Goal: Information Seeking & Learning: Learn about a topic

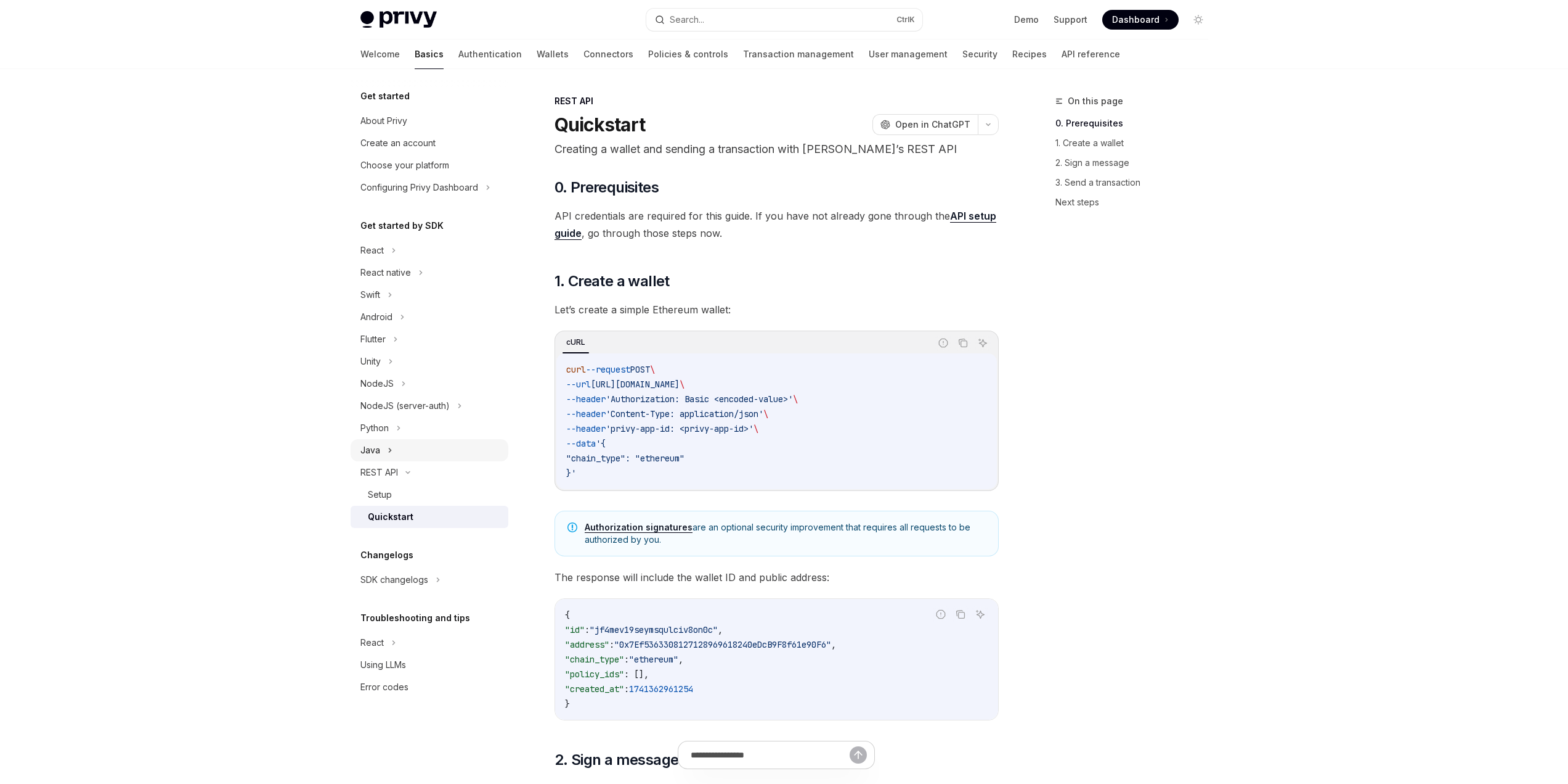
click at [393, 453] on div "Java" at bounding box center [430, 450] width 158 height 22
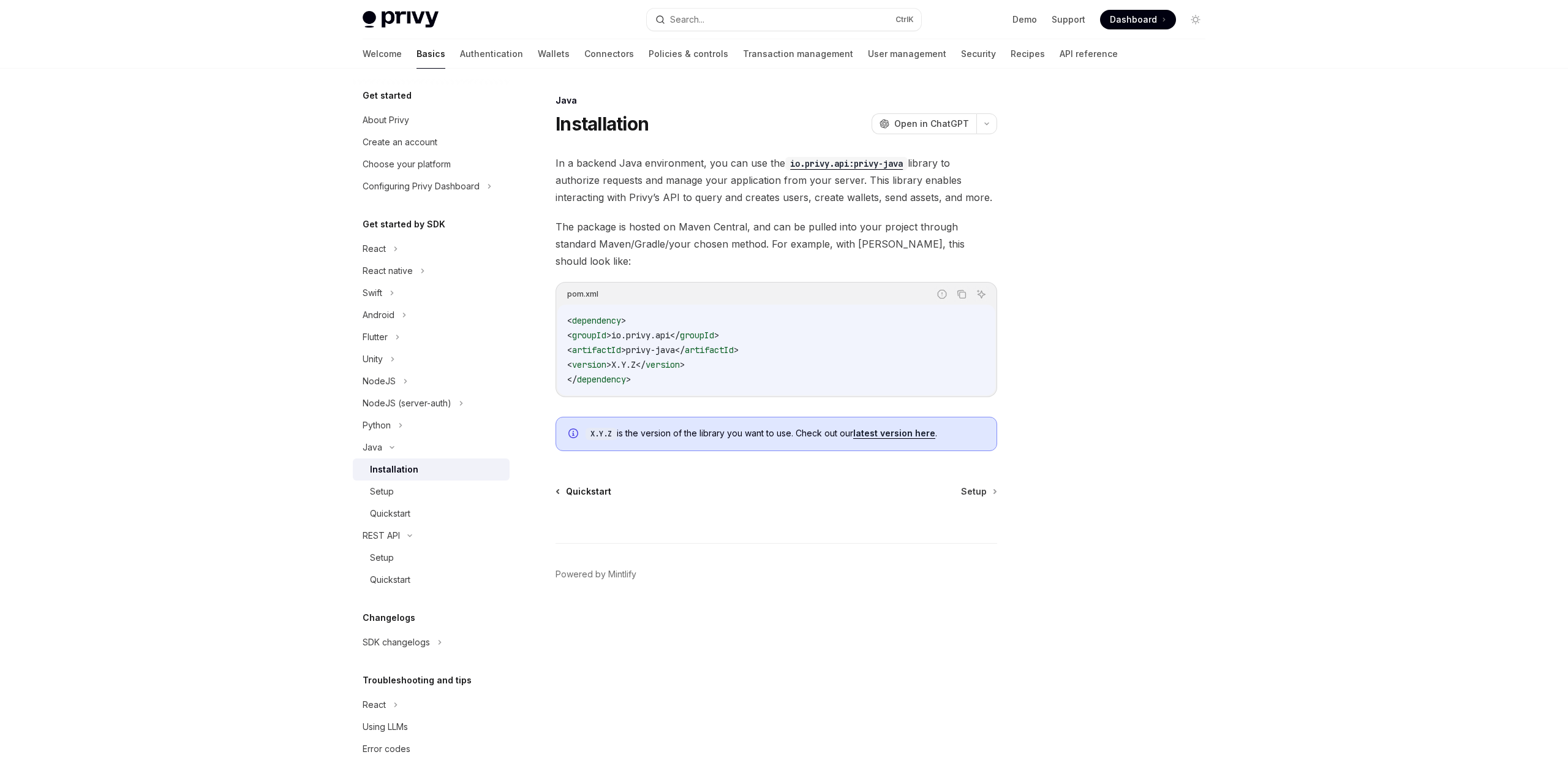
click at [599, 486] on span "Quickstart" at bounding box center [588, 492] width 45 height 12
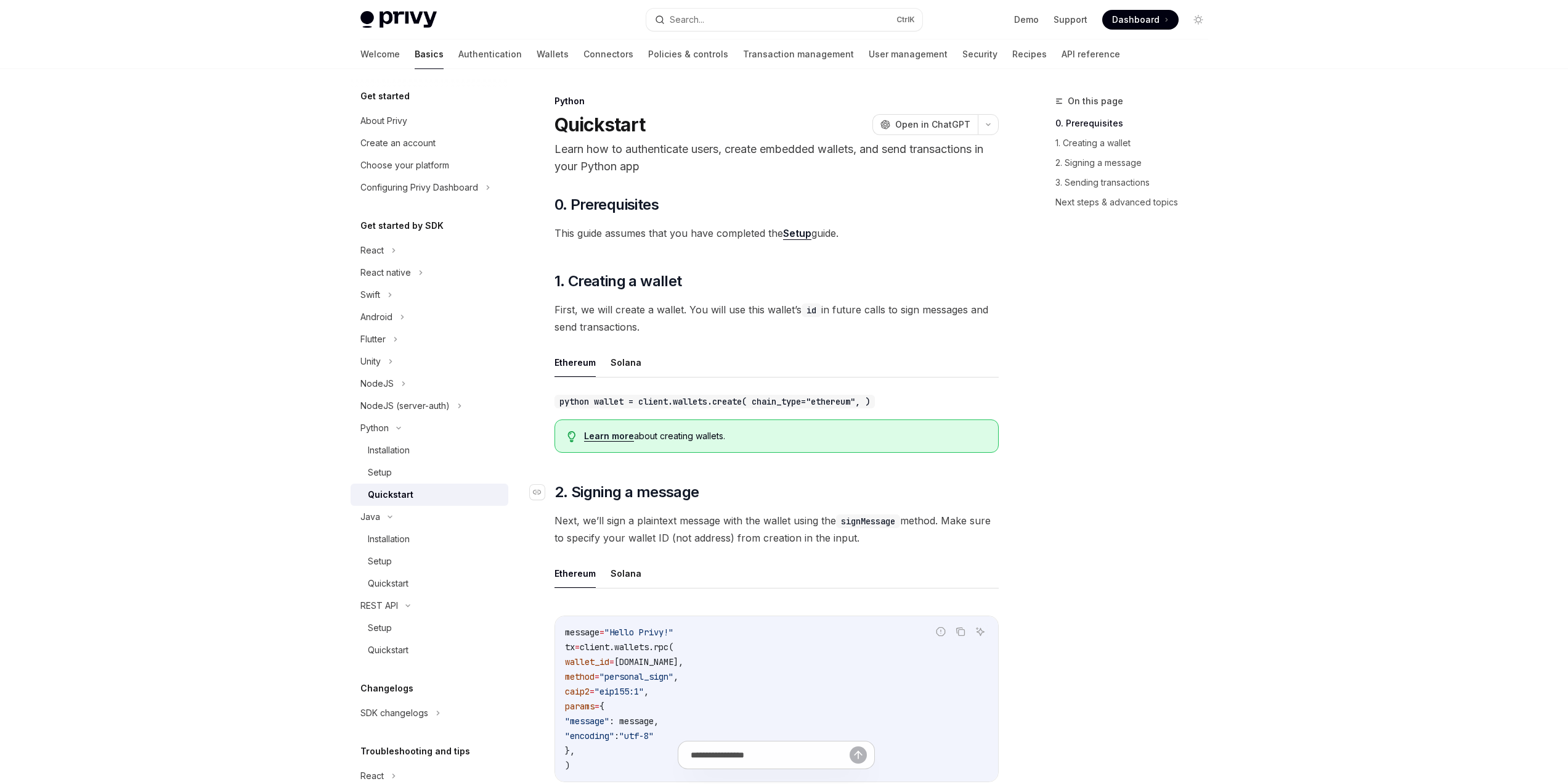
scroll to position [247, 0]
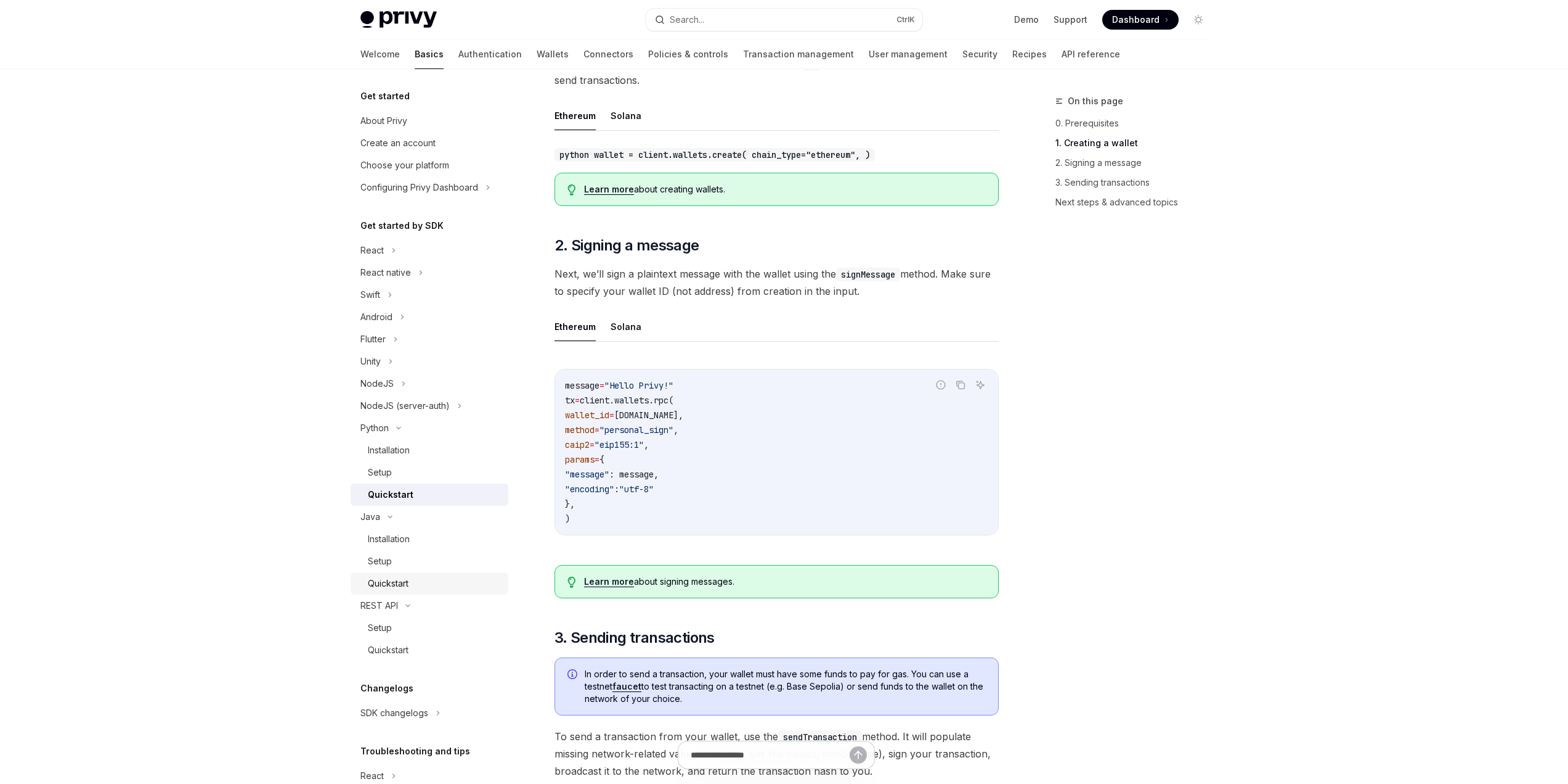
click at [394, 588] on div "Quickstart" at bounding box center [388, 583] width 41 height 15
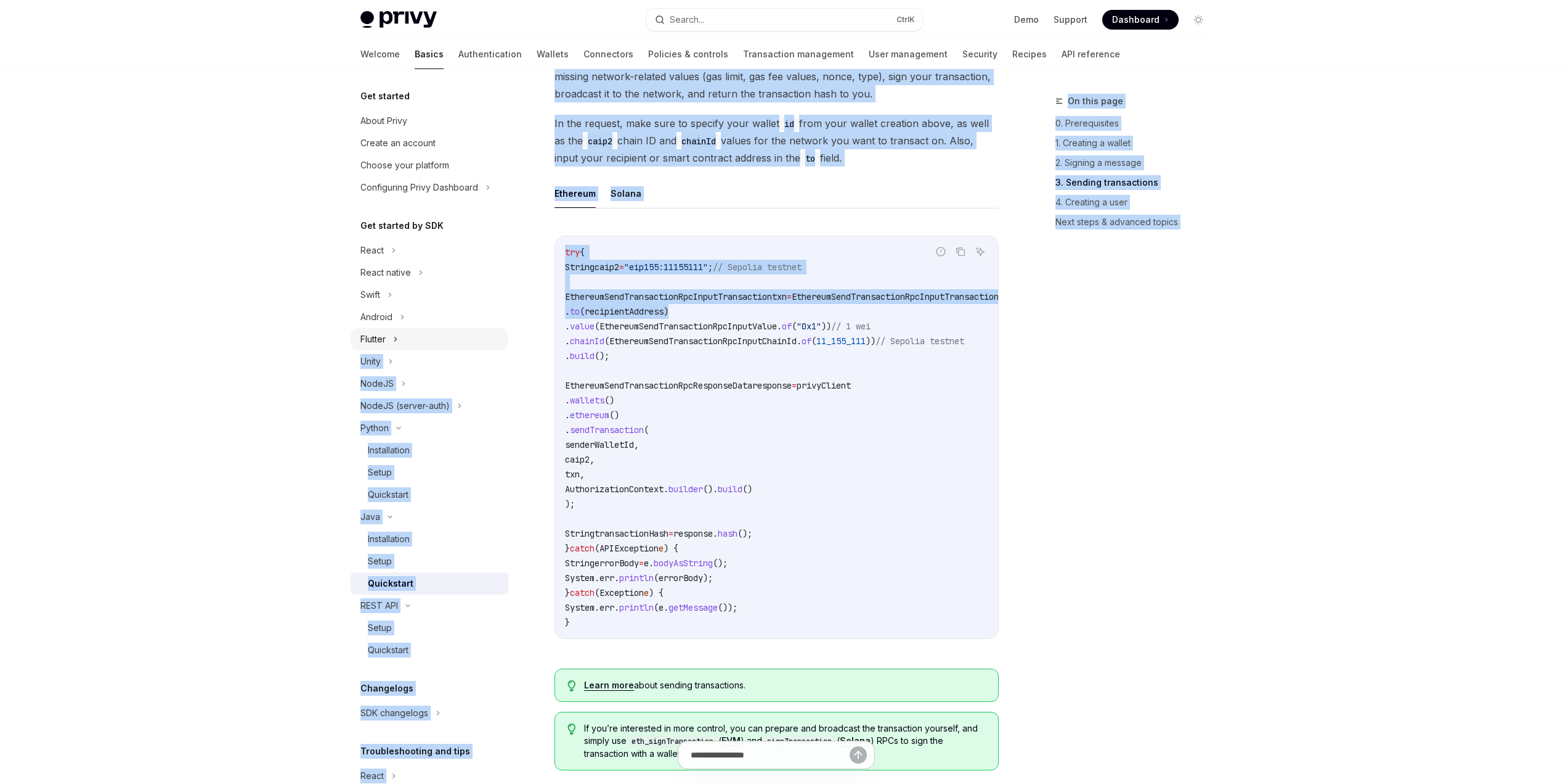
drag, startPoint x: 856, startPoint y: 336, endPoint x: 443, endPoint y: 339, distance: 413.0
click at [443, 339] on div "Get started About Privy Create an account Choose your platform Configuring Priv…" at bounding box center [784, 257] width 907 height 2967
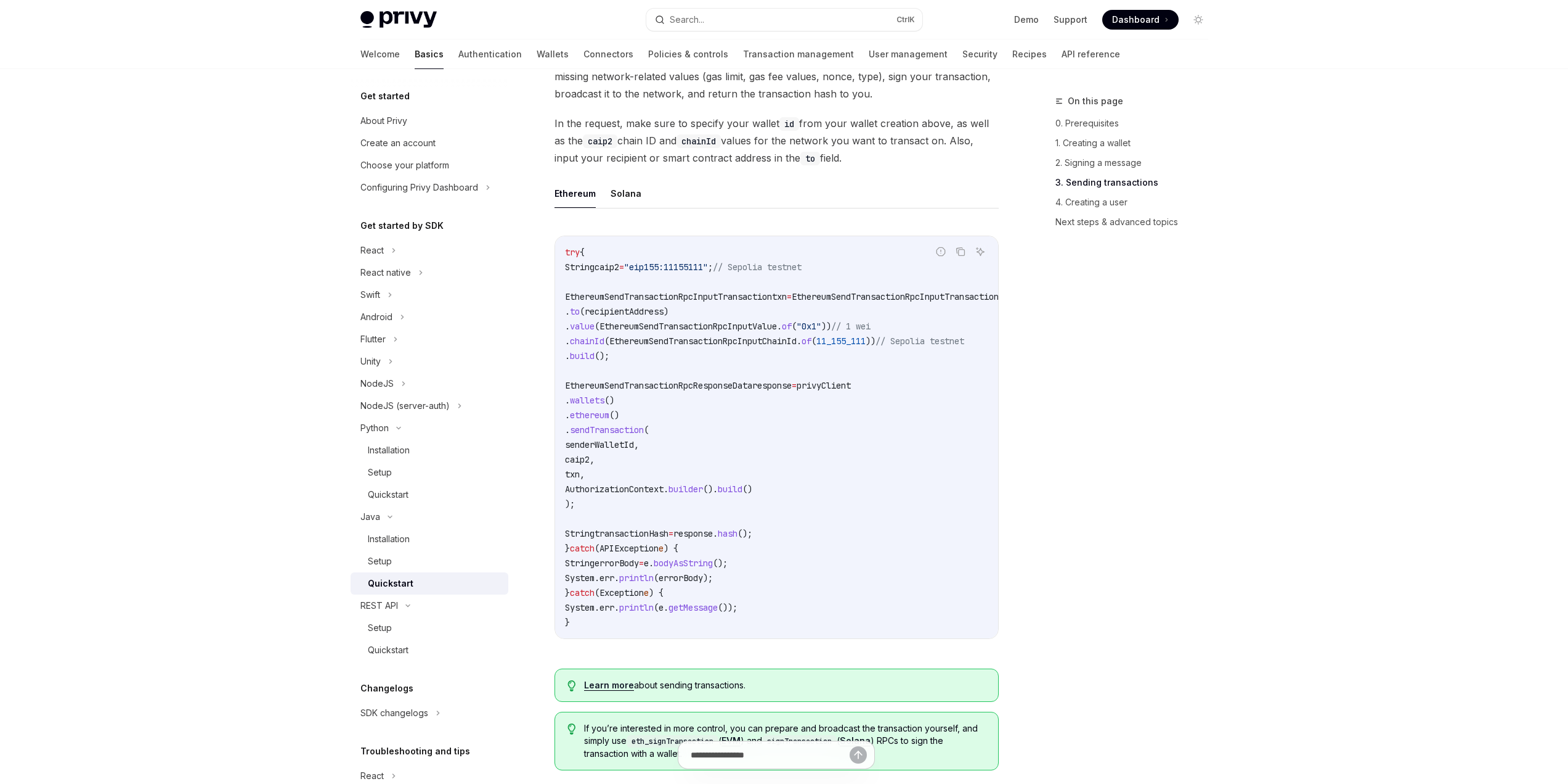
click at [853, 395] on code "try { String caip2 = "eip155:11155111" ; // Sepolia testnet EthereumSendTransac…" at bounding box center [821, 438] width 512 height 385
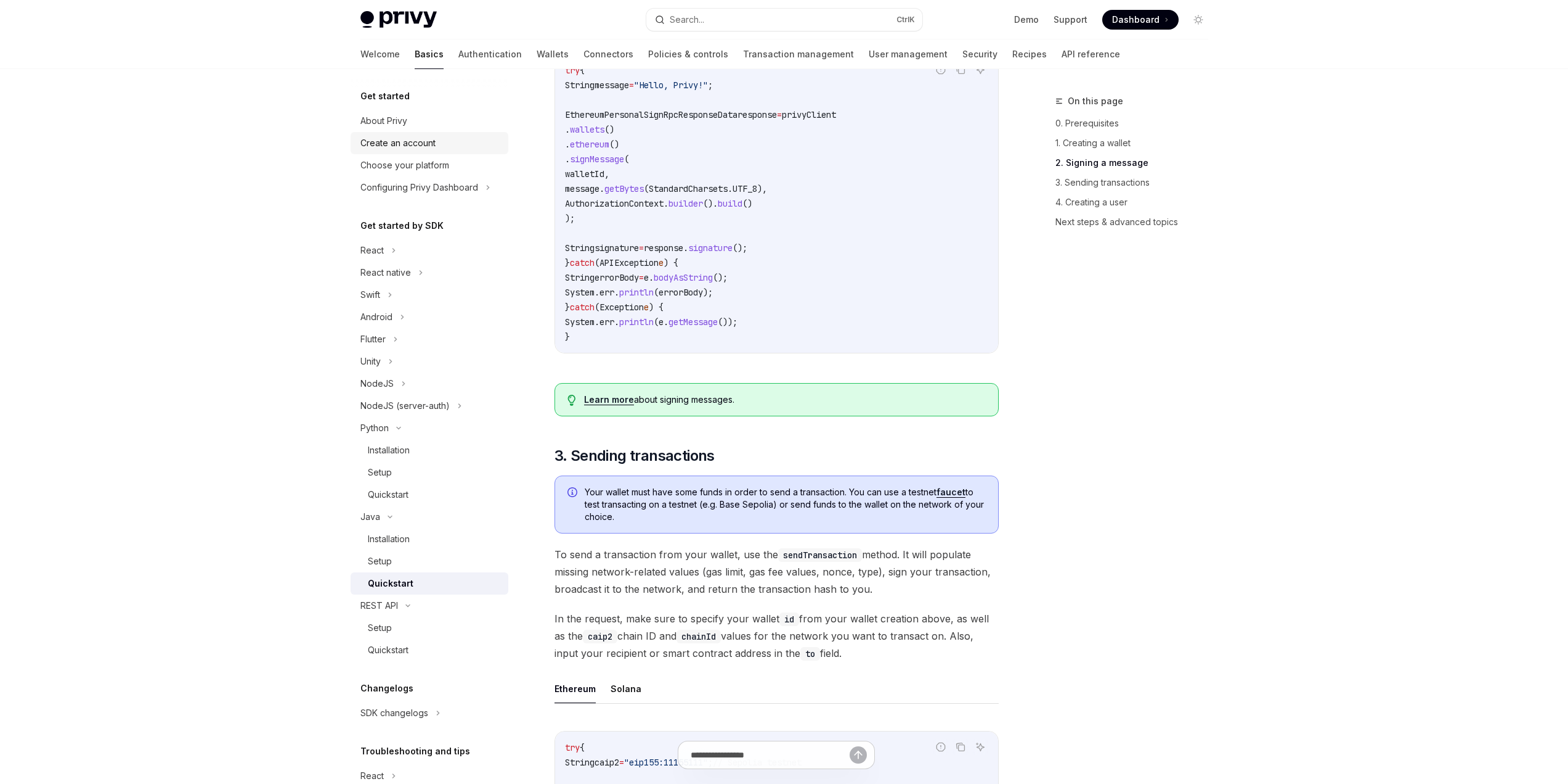
click at [380, 144] on div "Create an account" at bounding box center [397, 142] width 75 height 15
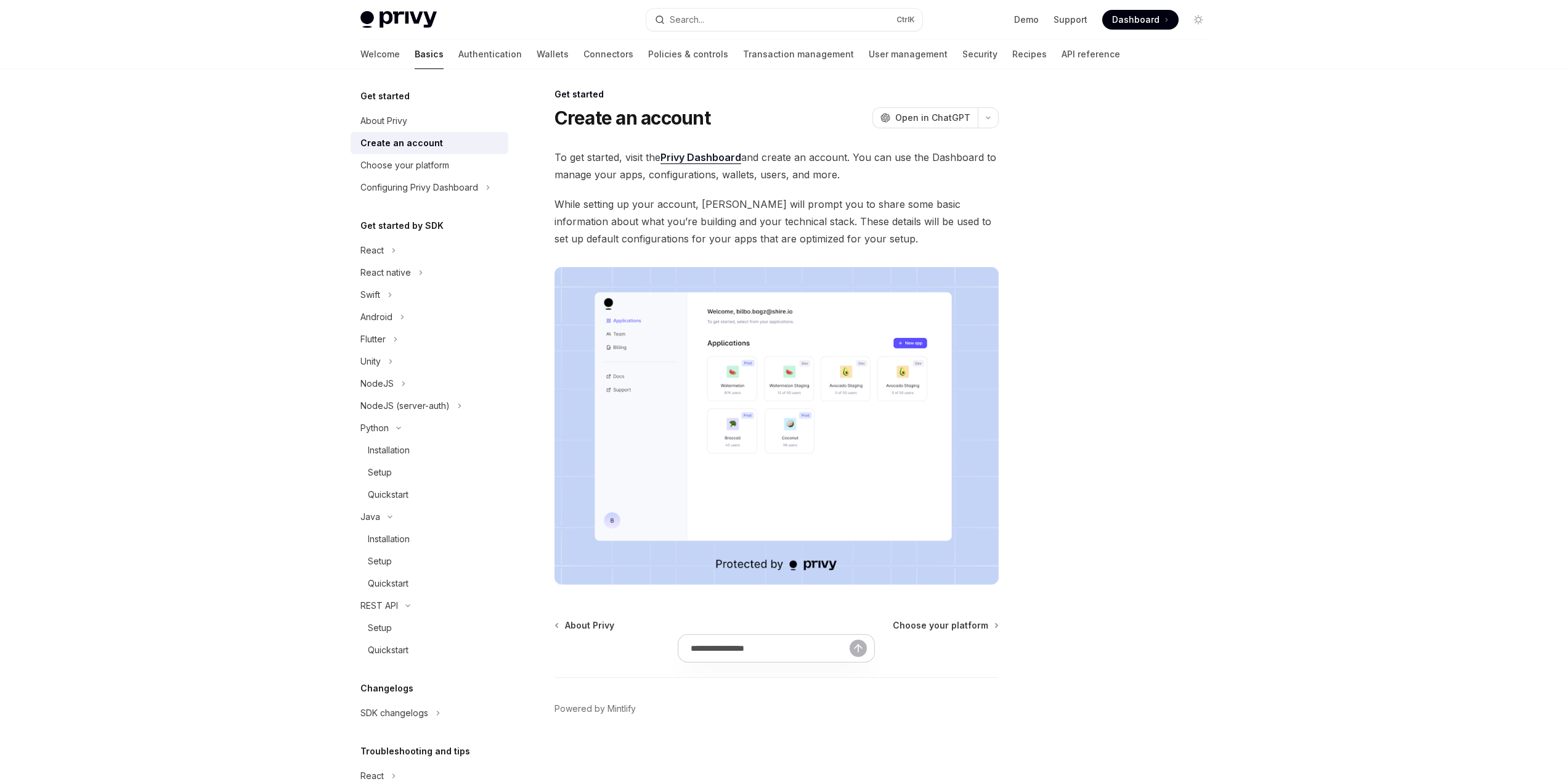
scroll to position [7, 0]
click at [458, 63] on link "Authentication" at bounding box center [490, 54] width 63 height 29
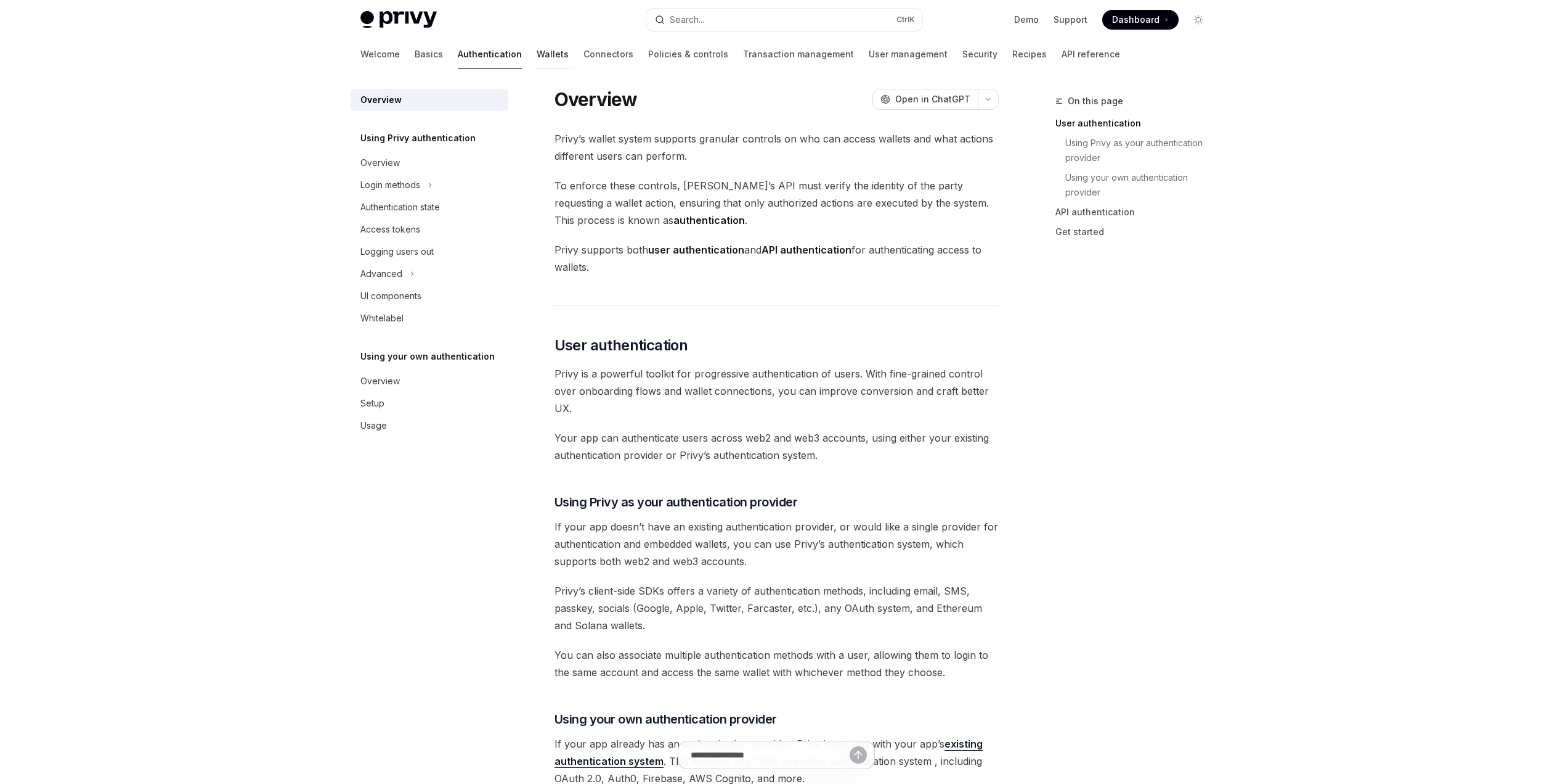
click at [537, 57] on link "Wallets" at bounding box center [553, 54] width 32 height 29
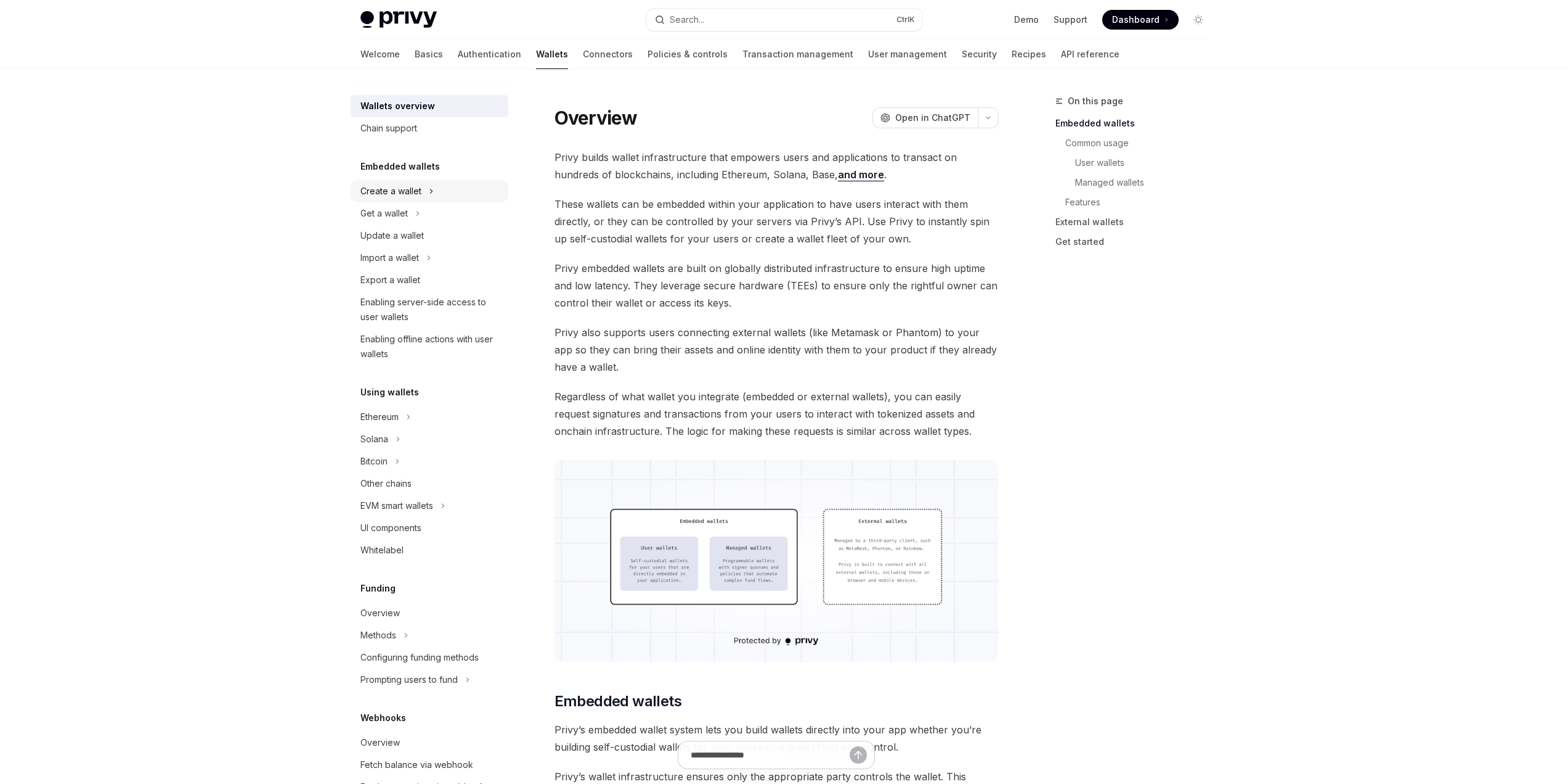
click at [406, 202] on div "Create a wallet" at bounding box center [430, 191] width 158 height 22
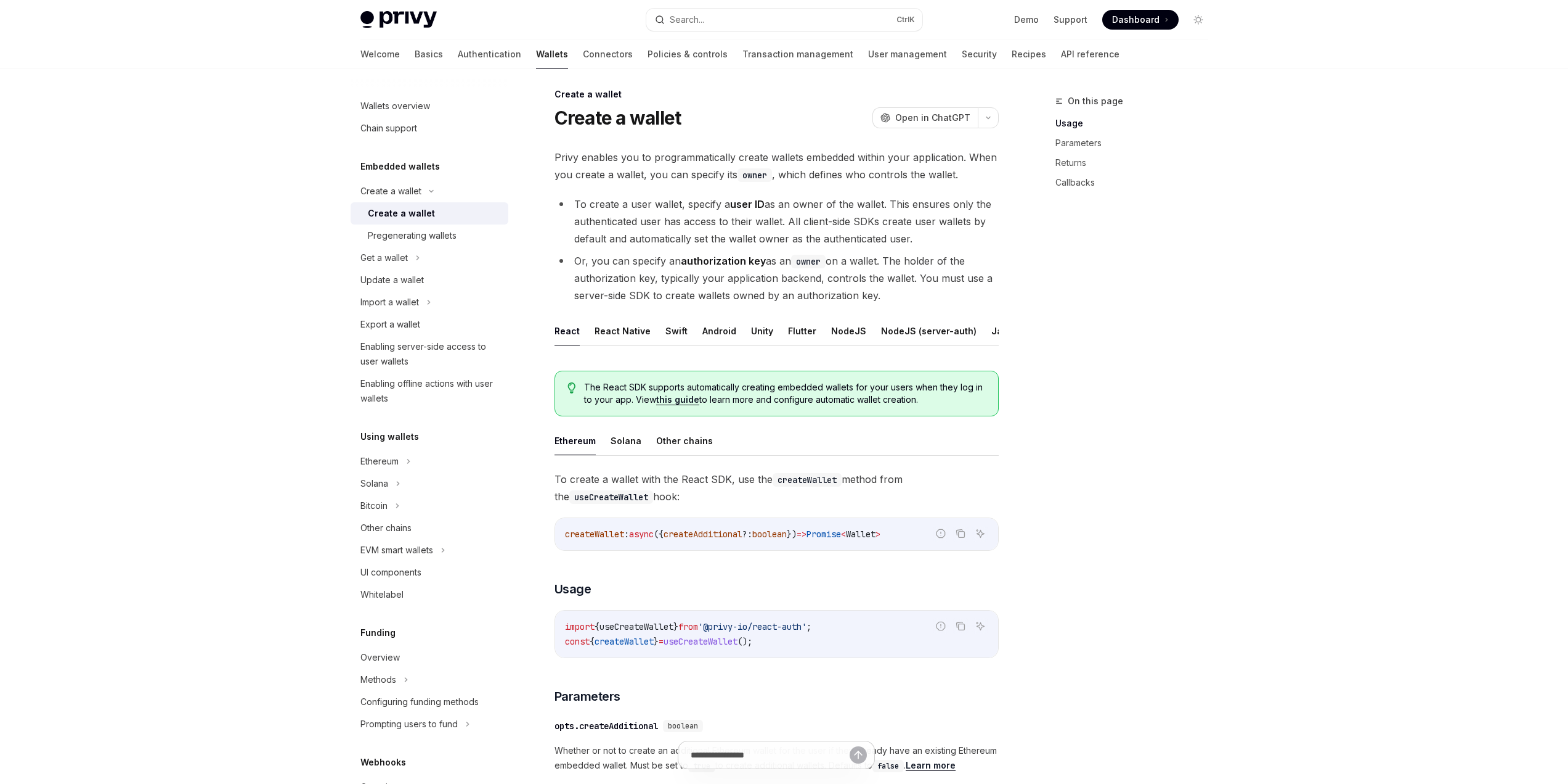
scroll to position [0, 54]
click at [938, 330] on button "Java" at bounding box center [948, 330] width 22 height 29
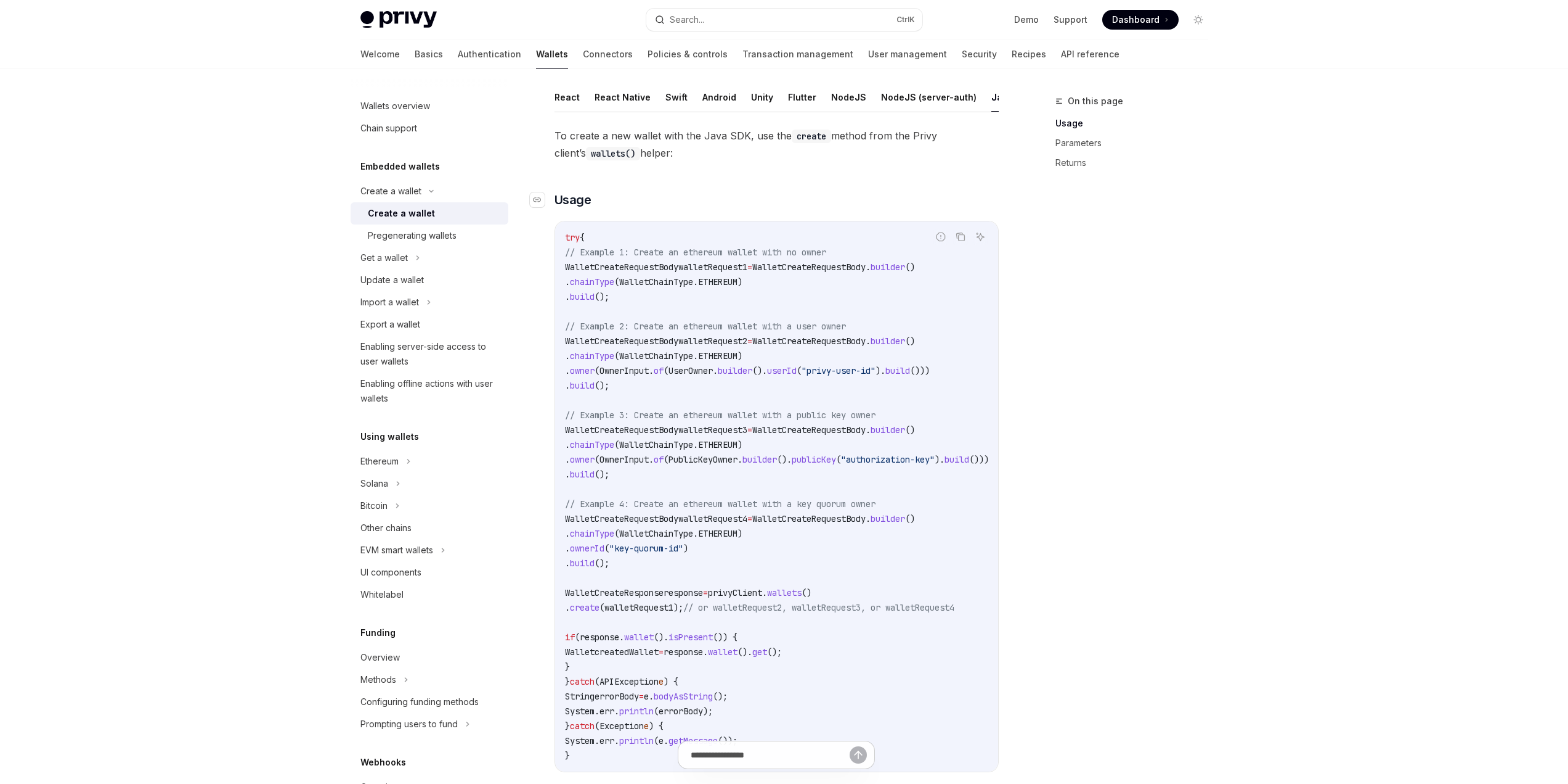
scroll to position [254, 0]
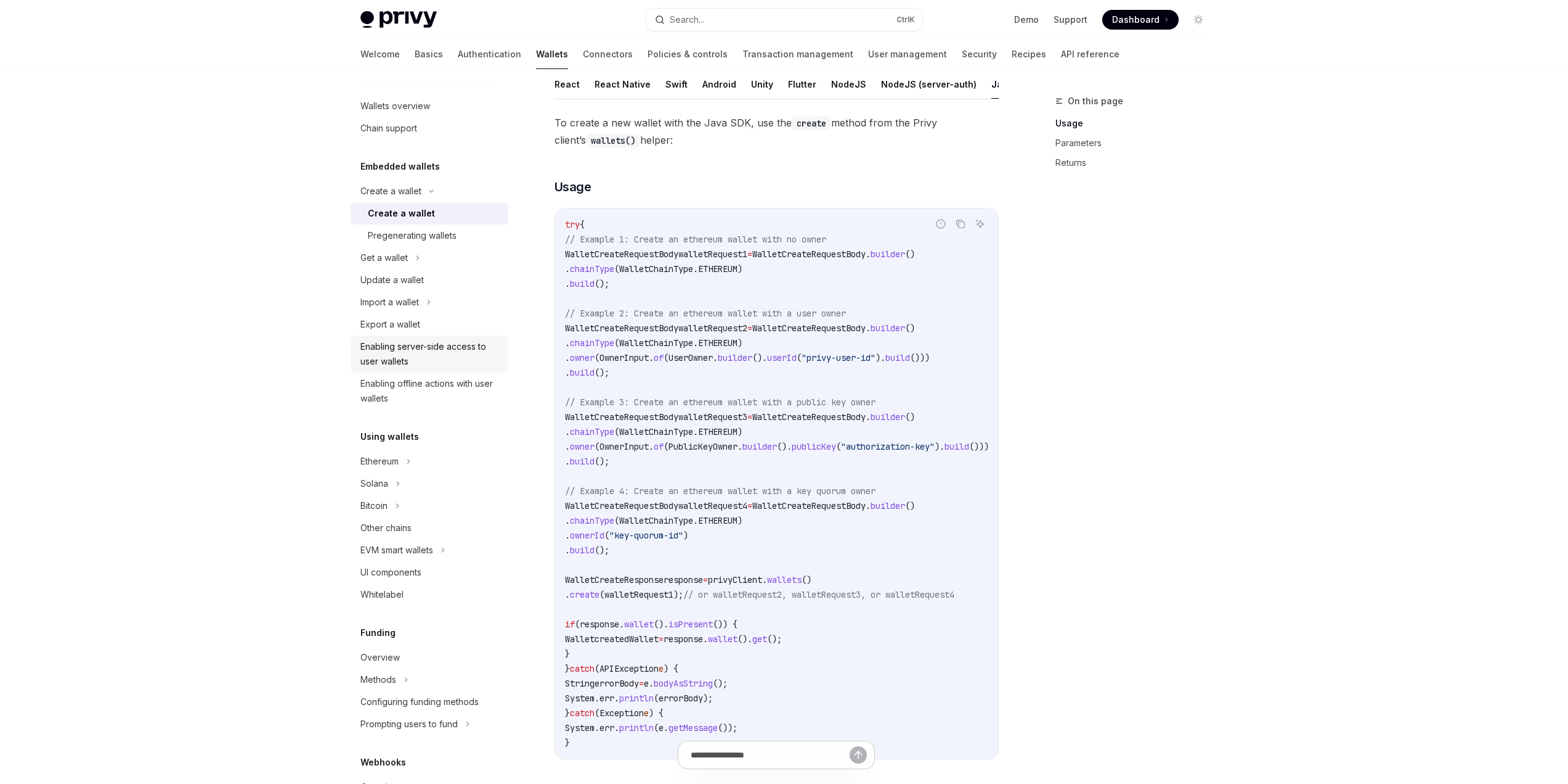
click at [397, 354] on div "Enabling server-side access to user wallets" at bounding box center [430, 354] width 141 height 29
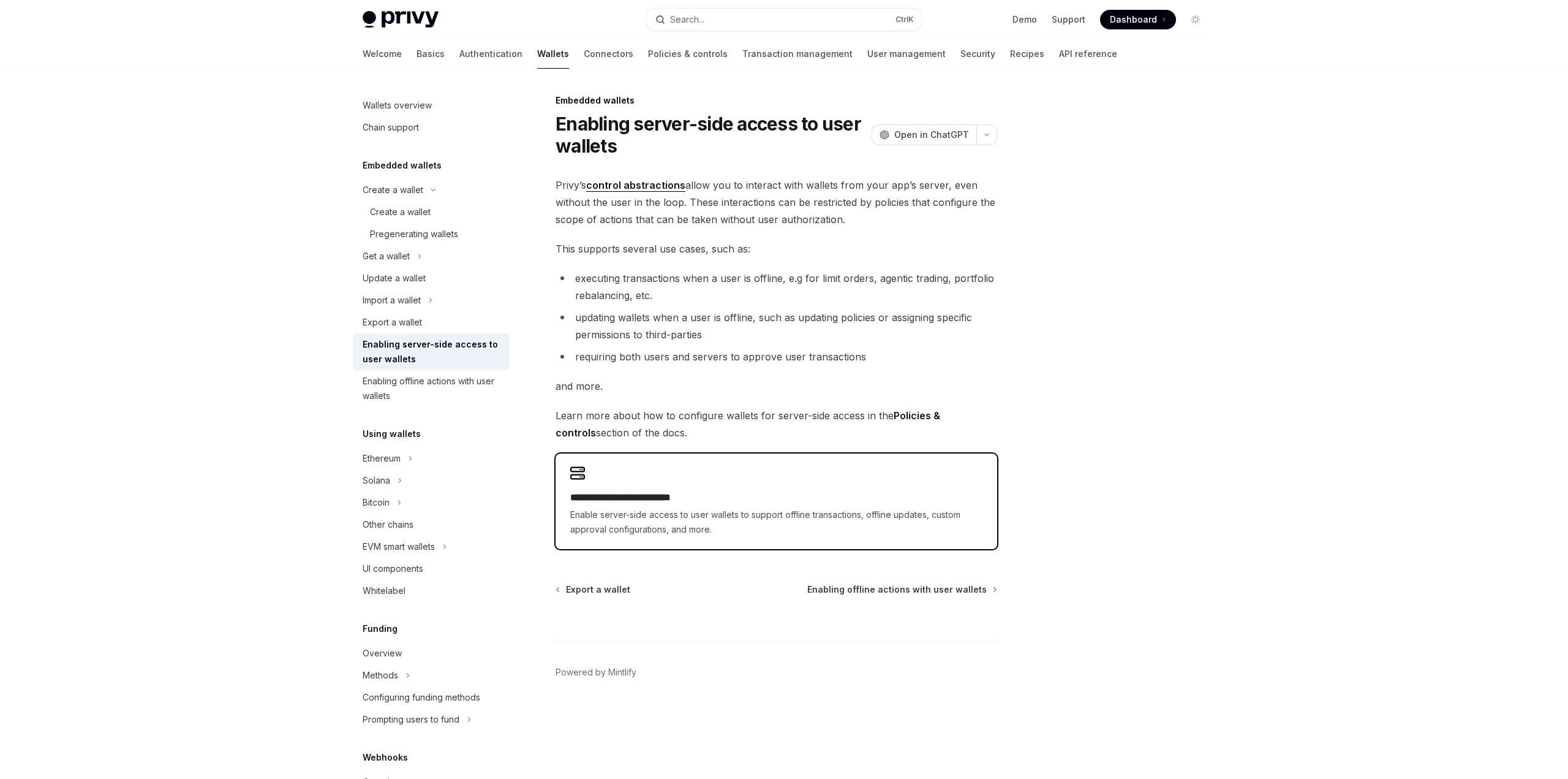
click at [634, 486] on div "**********" at bounding box center [776, 501] width 442 height 95
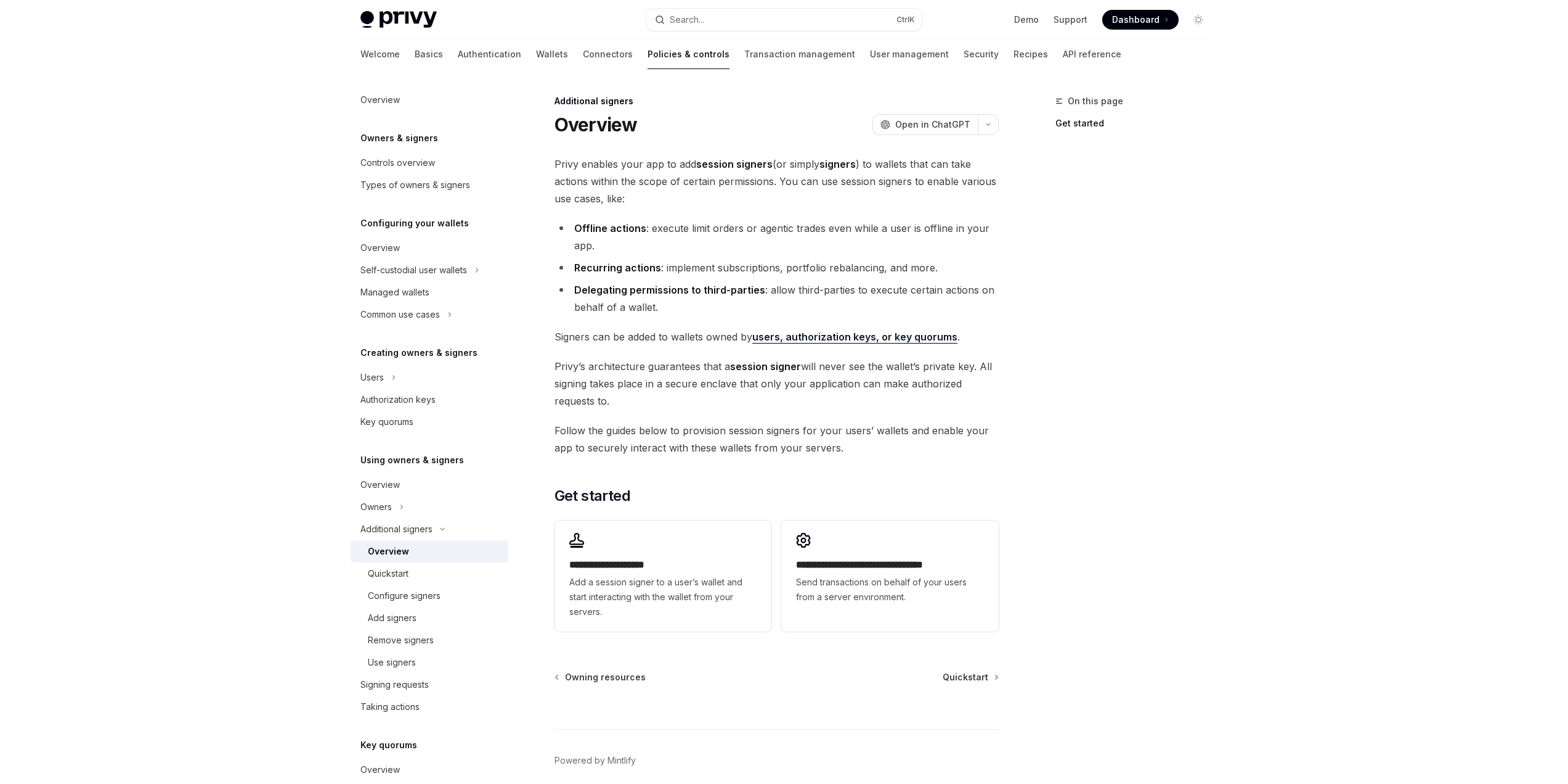
click at [1105, 455] on div "On this page Get started" at bounding box center [1124, 438] width 187 height 690
click at [675, 581] on span "Add a session signer to a user’s wallet and start interacting with the wallet f…" at bounding box center [663, 596] width 187 height 44
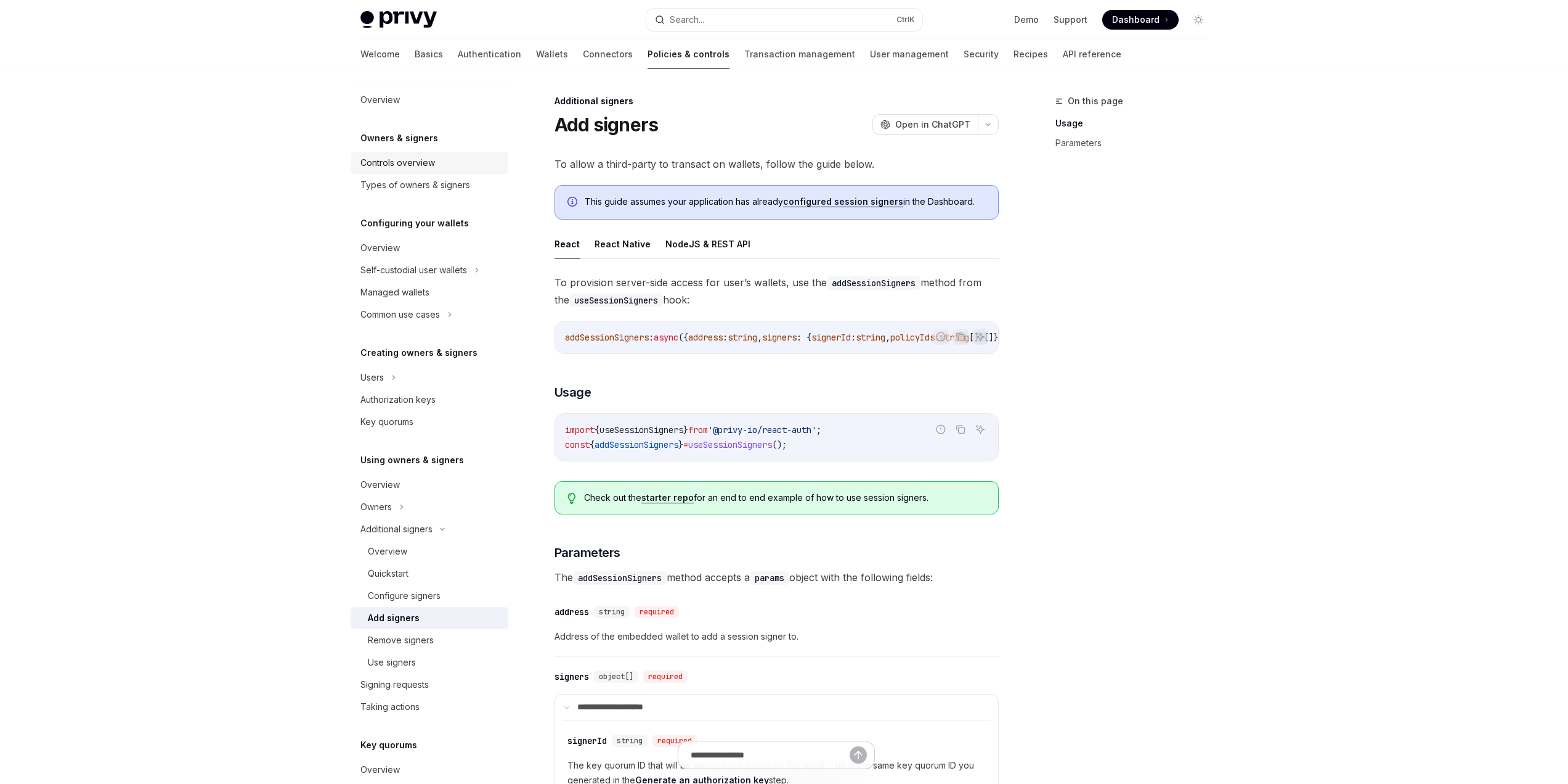
click at [421, 161] on div "Controls overview" at bounding box center [397, 162] width 74 height 15
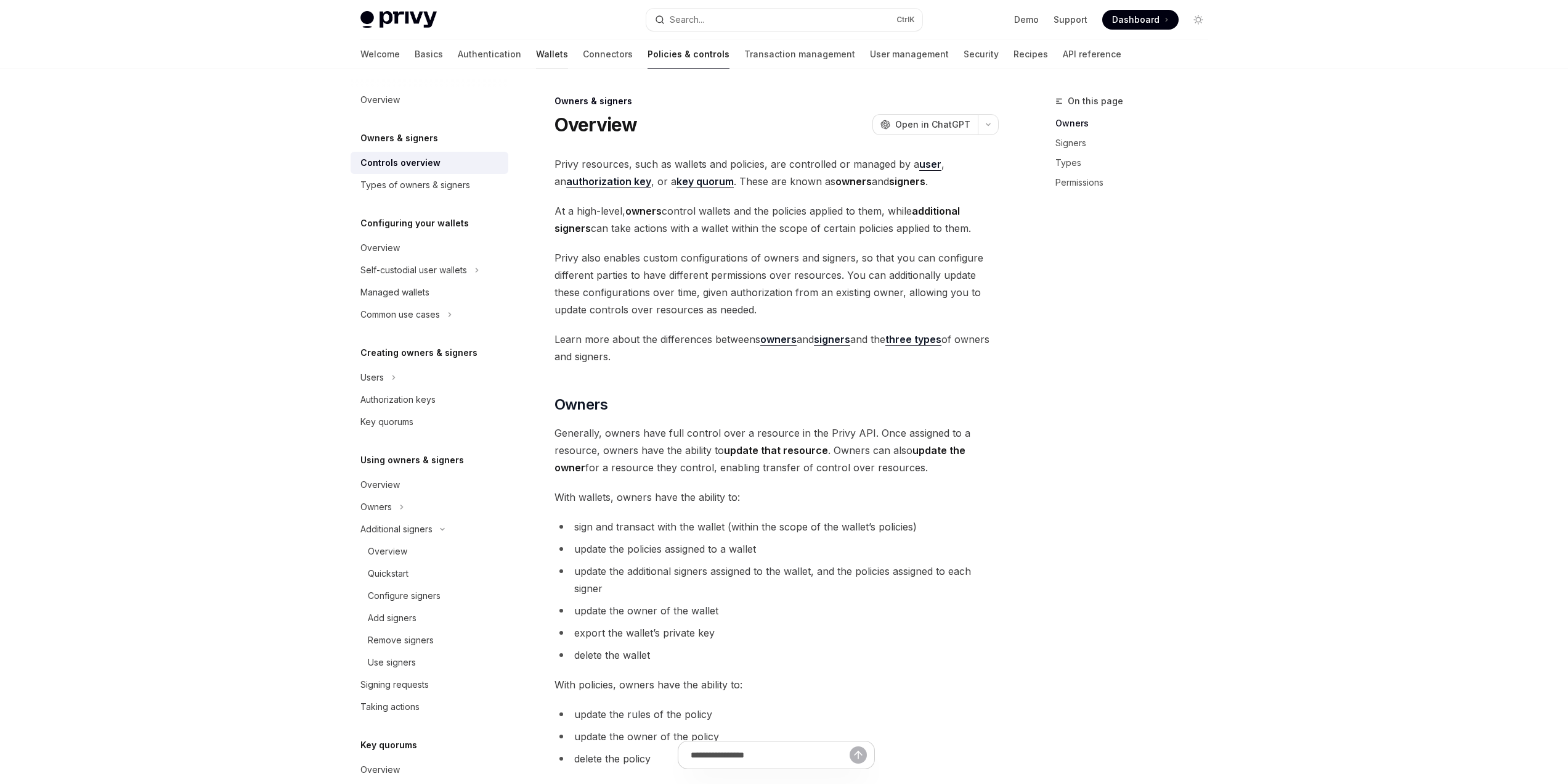
click at [536, 53] on link "Wallets" at bounding box center [552, 54] width 32 height 29
click at [415, 53] on link "Basics" at bounding box center [429, 54] width 29 height 29
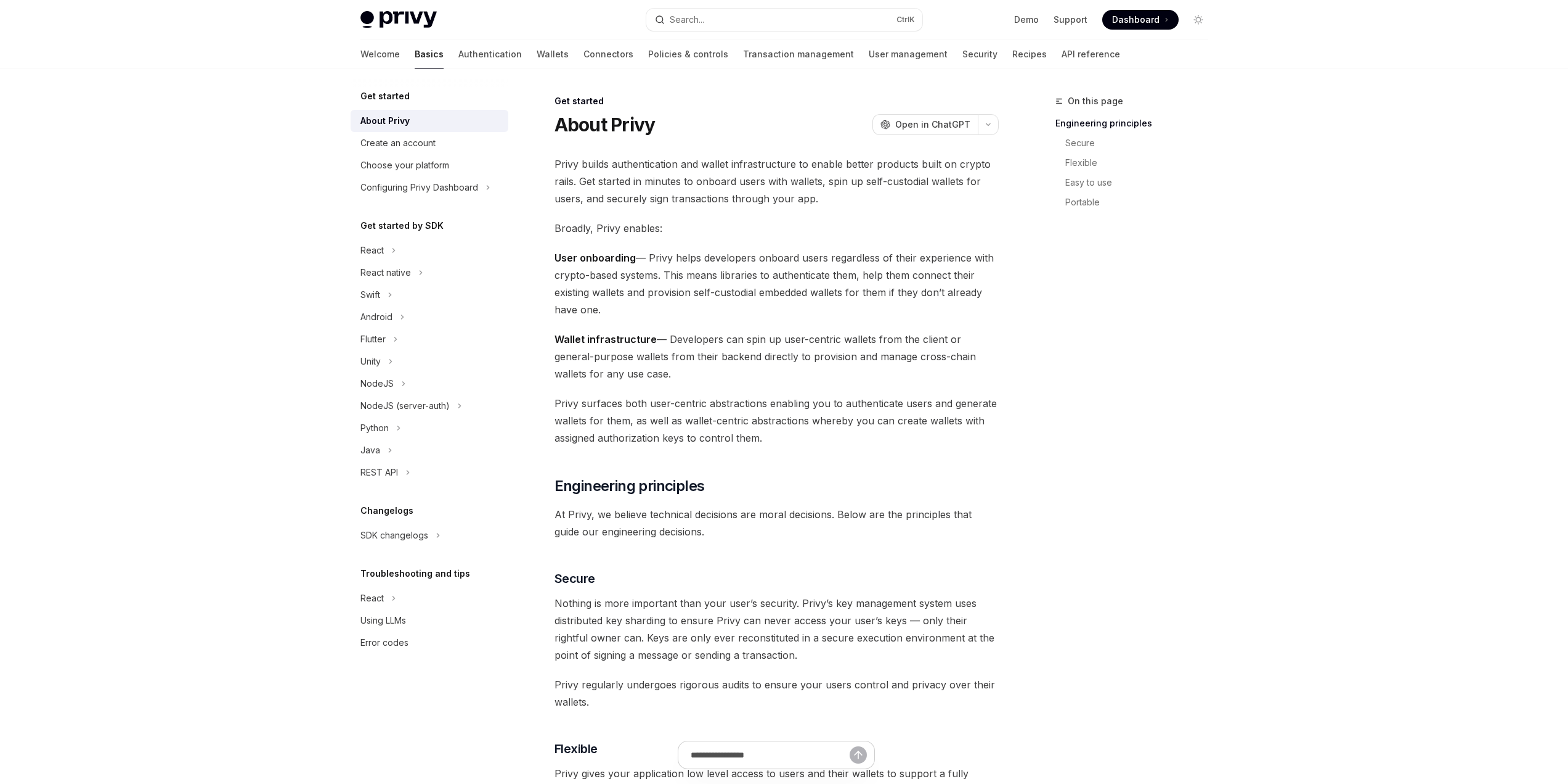
type textarea "*"
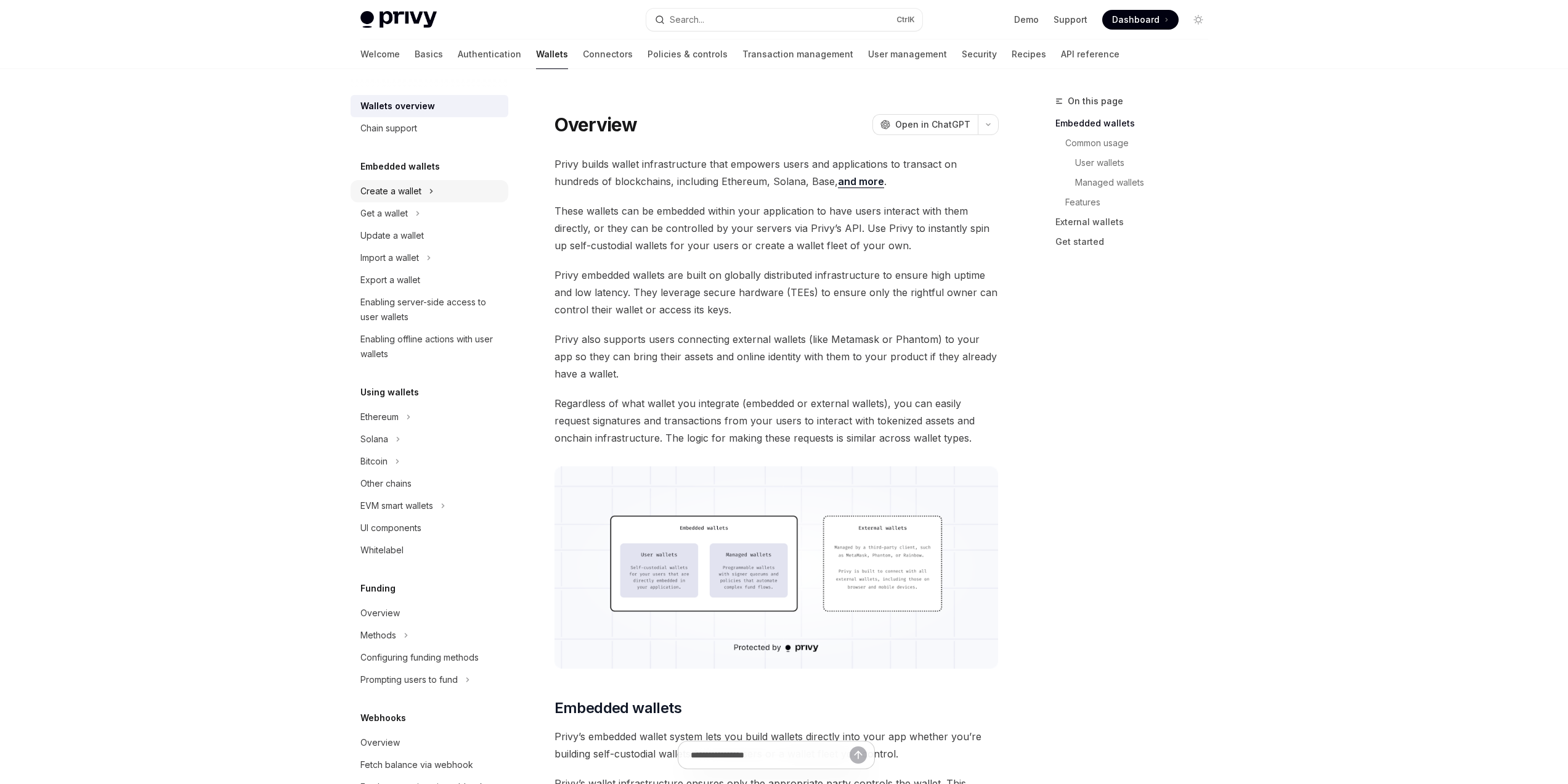
click at [427, 187] on div "Create a wallet" at bounding box center [430, 191] width 158 height 22
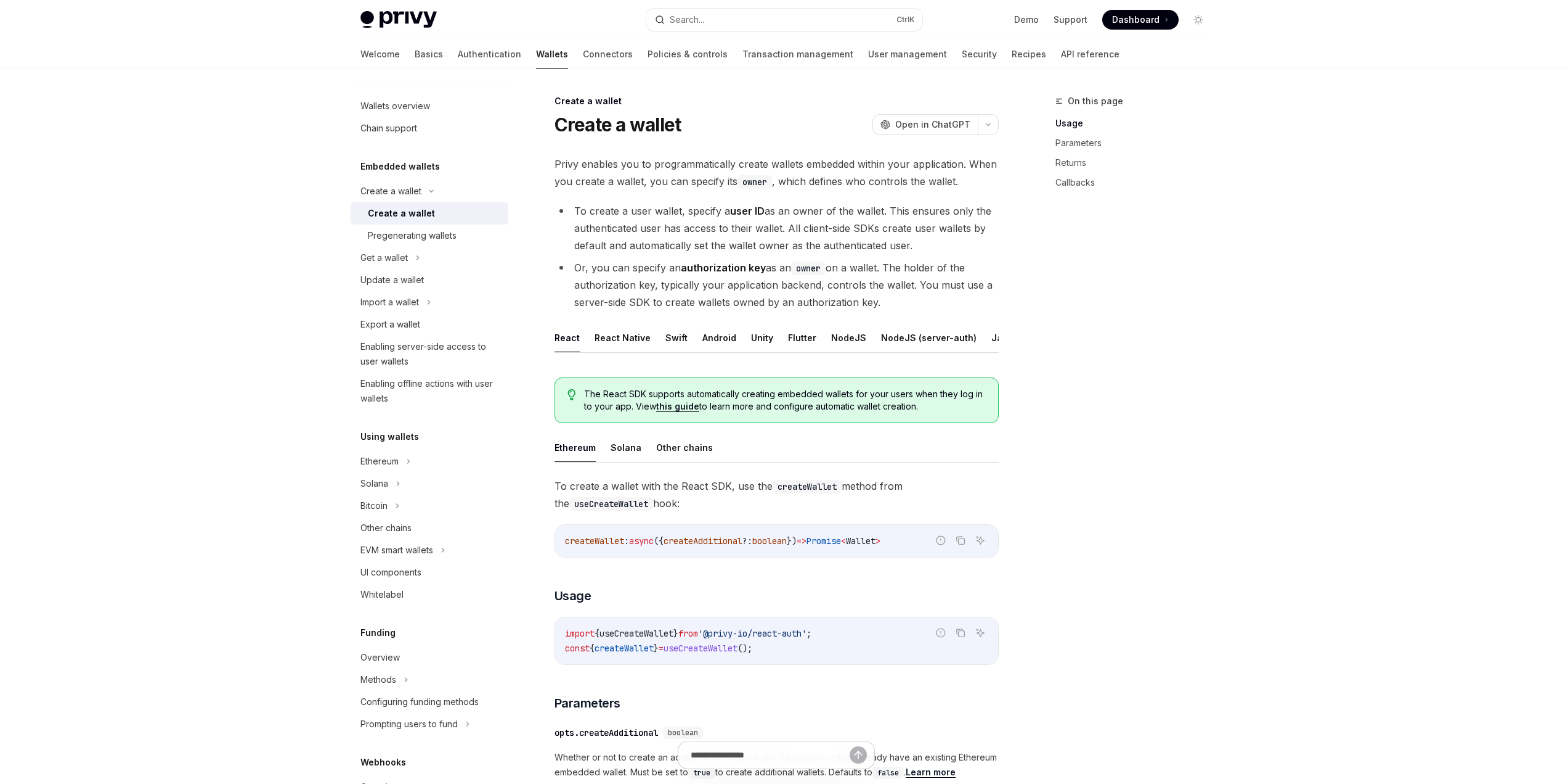
scroll to position [0, 15]
drag, startPoint x: 913, startPoint y: 361, endPoint x: 947, endPoint y: 360, distance: 34.0
click at [947, 353] on ul "React React Native Swift Android Unity Flutter NodeJS NodeJS (server-auth) Java…" at bounding box center [777, 338] width 444 height 29
click at [837, 337] on button "NodeJS" at bounding box center [833, 337] width 35 height 29
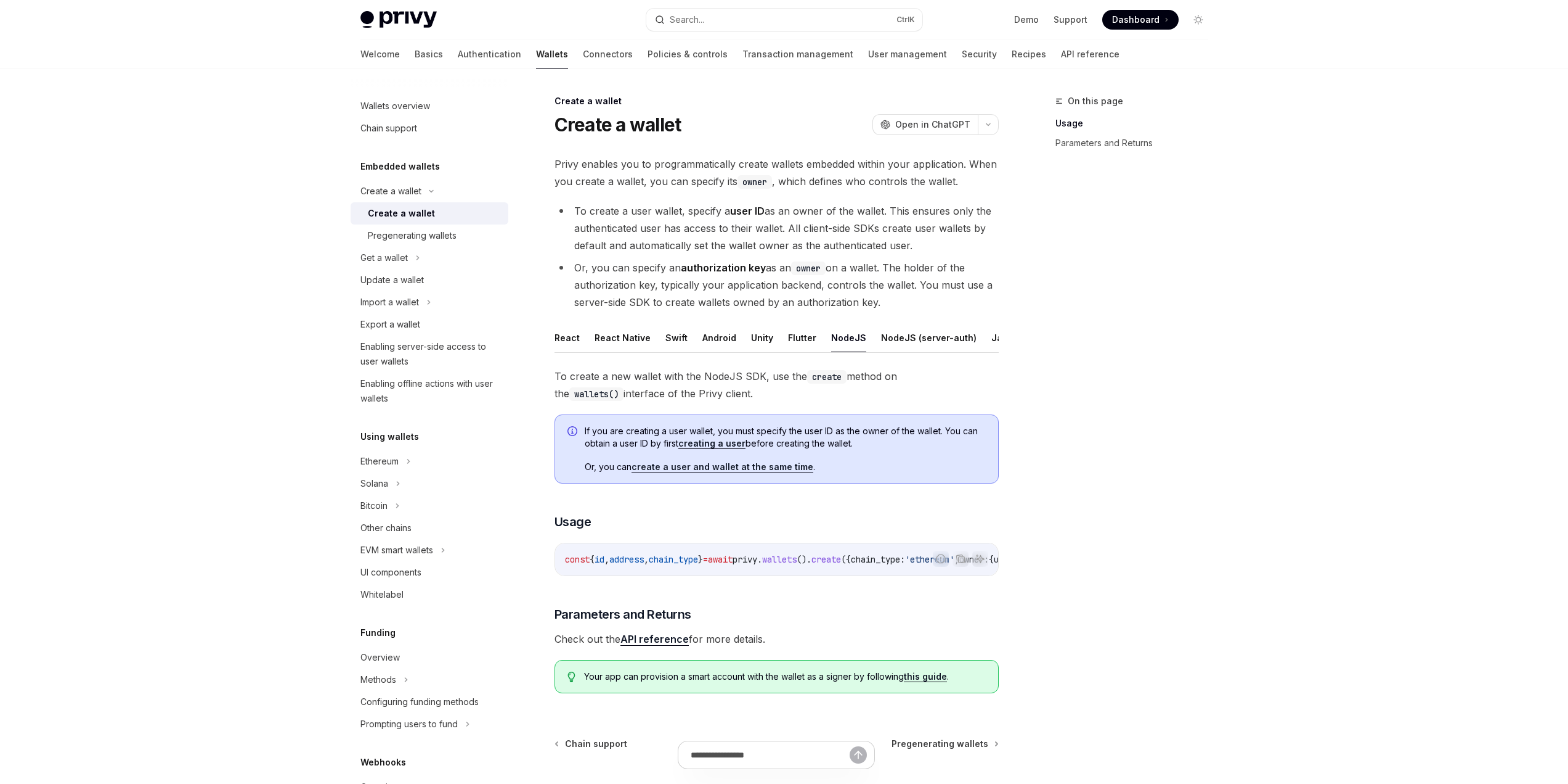
drag, startPoint x: 768, startPoint y: 349, endPoint x: 847, endPoint y: 349, distance: 79.0
click at [847, 349] on ul "React React Native Swift Android Unity Flutter NodeJS NodeJS (server-auth) Java…" at bounding box center [777, 338] width 444 height 29
click at [981, 330] on button "REST API" at bounding box center [993, 337] width 39 height 29
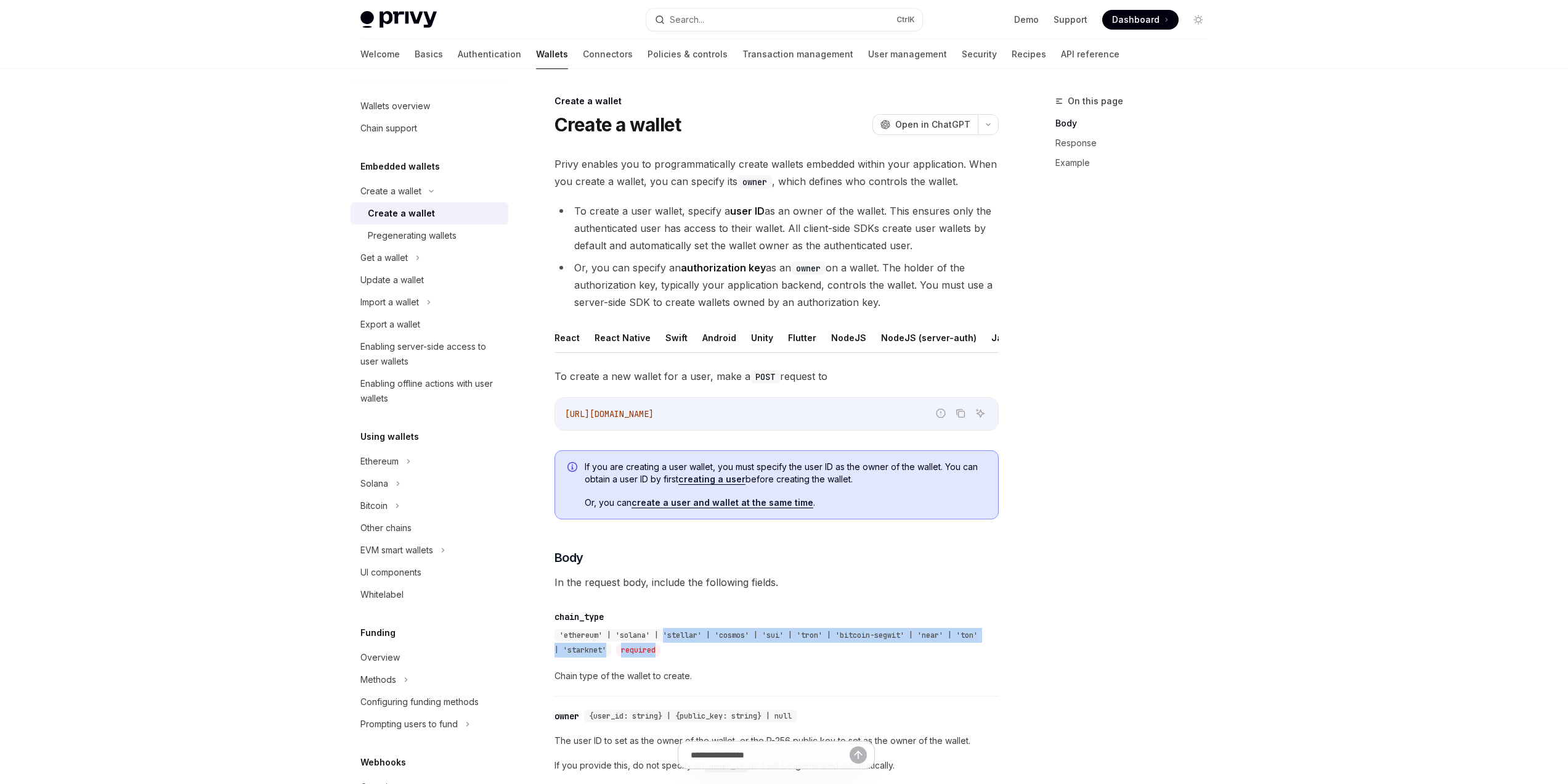
drag, startPoint x: 665, startPoint y: 646, endPoint x: 939, endPoint y: 658, distance: 274.3
click at [939, 657] on div "'ethereum' | 'solana' | 'stellar' | 'cosmos' | 'sui' | 'tron' | 'bitcoin-segwit…" at bounding box center [770, 643] width 432 height 29
click at [837, 657] on div "'ethereum' | 'solana' | 'stellar' | 'cosmos' | 'sui' | 'tron' | 'bitcoin-segwit…" at bounding box center [770, 643] width 432 height 29
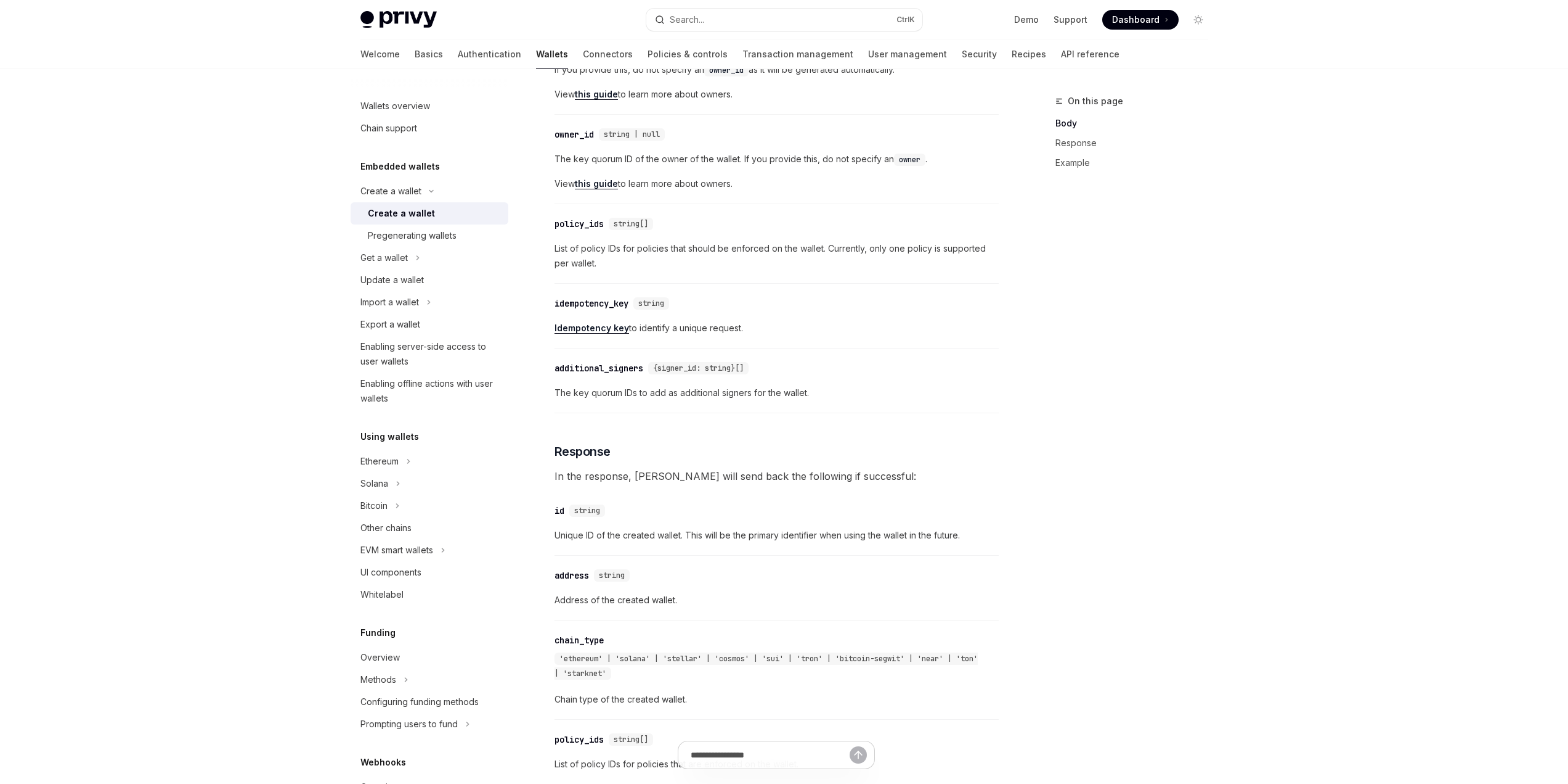
scroll to position [802, 0]
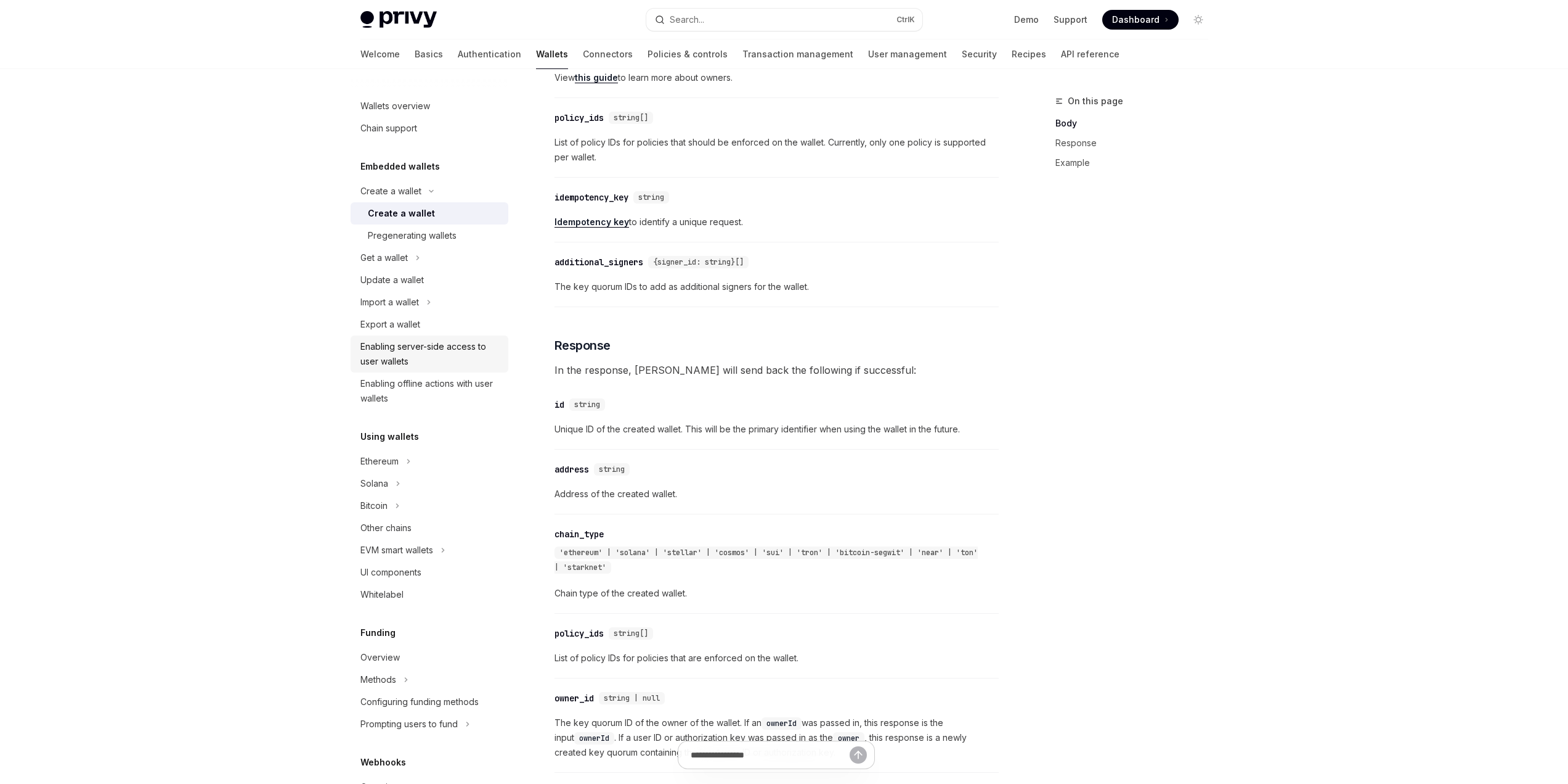
click at [401, 367] on div "Enabling server-side access to user wallets" at bounding box center [430, 354] width 141 height 29
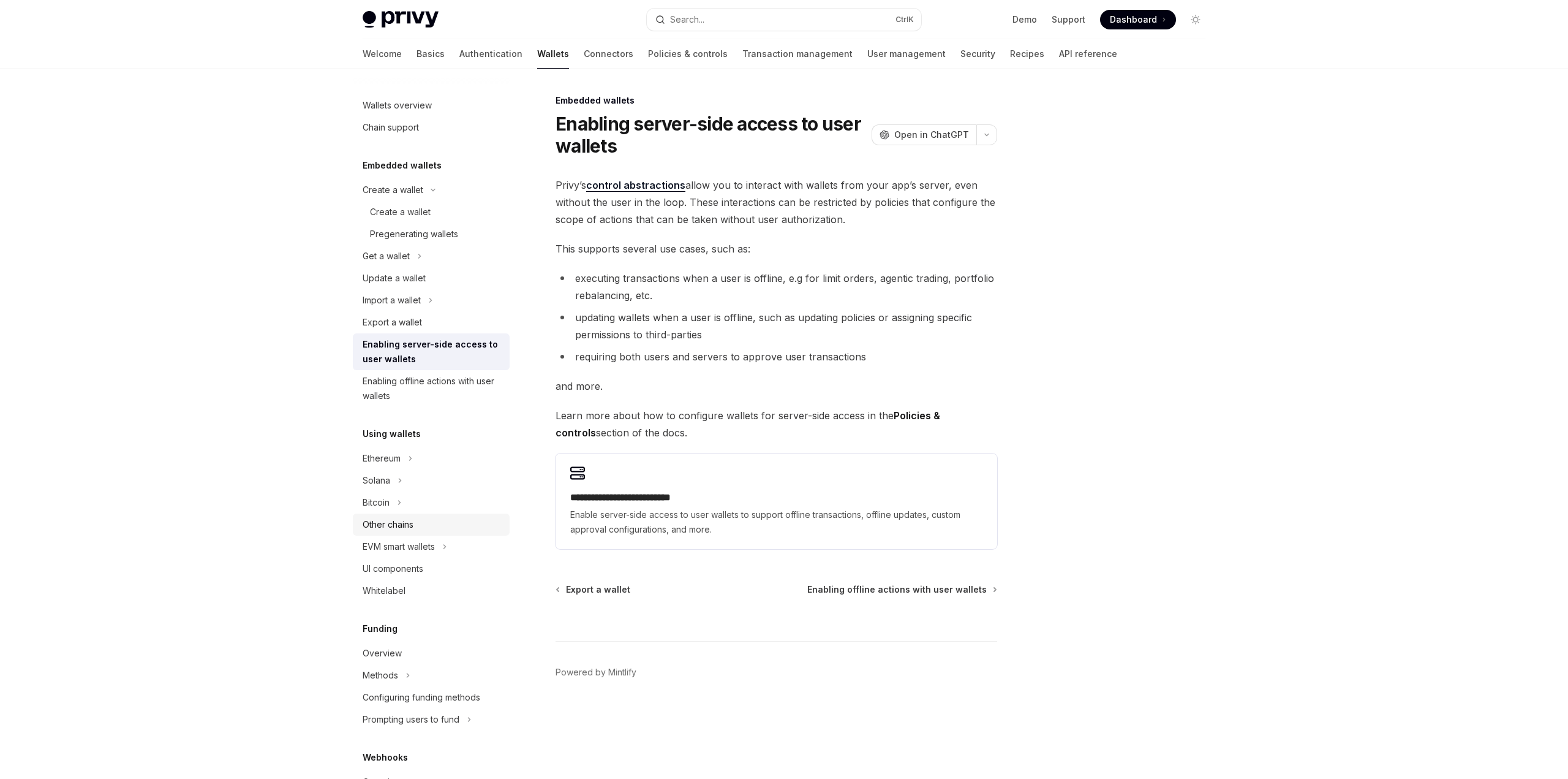
click at [434, 522] on div "Other chains" at bounding box center [433, 524] width 140 height 15
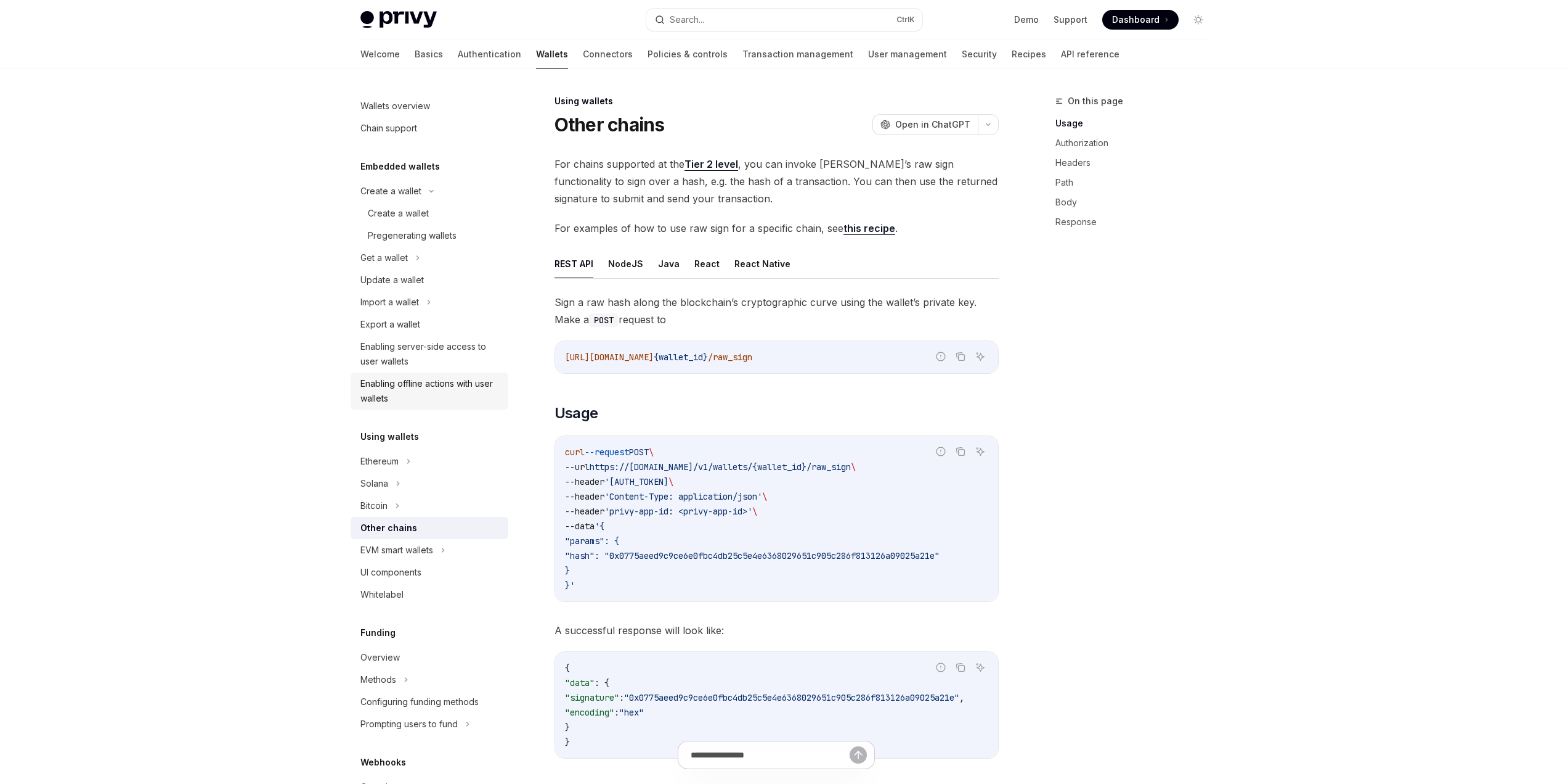
click at [445, 402] on div "Enabling offline actions with user wallets" at bounding box center [430, 390] width 141 height 29
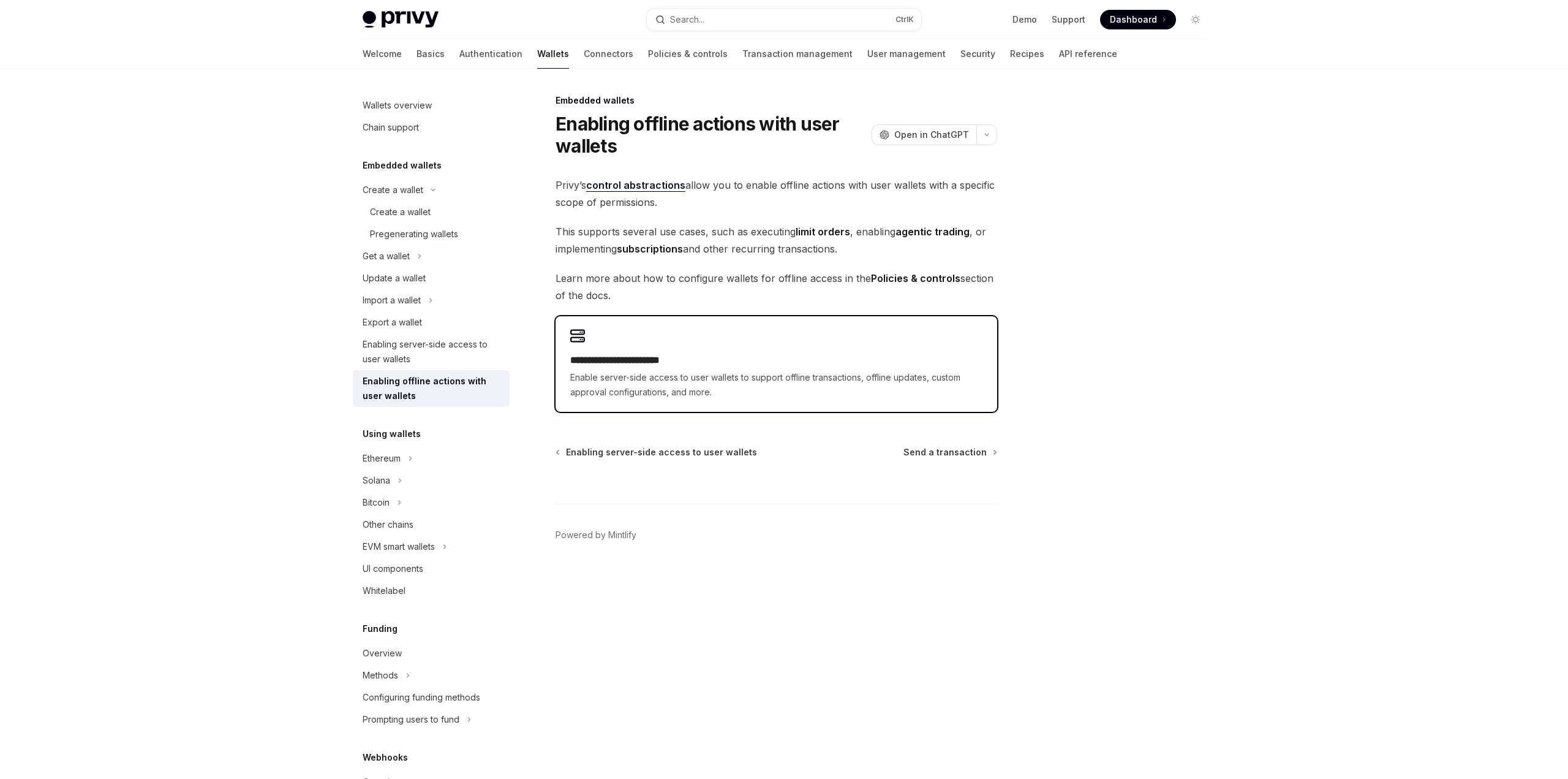
click at [667, 343] on div "**********" at bounding box center [776, 363] width 442 height 95
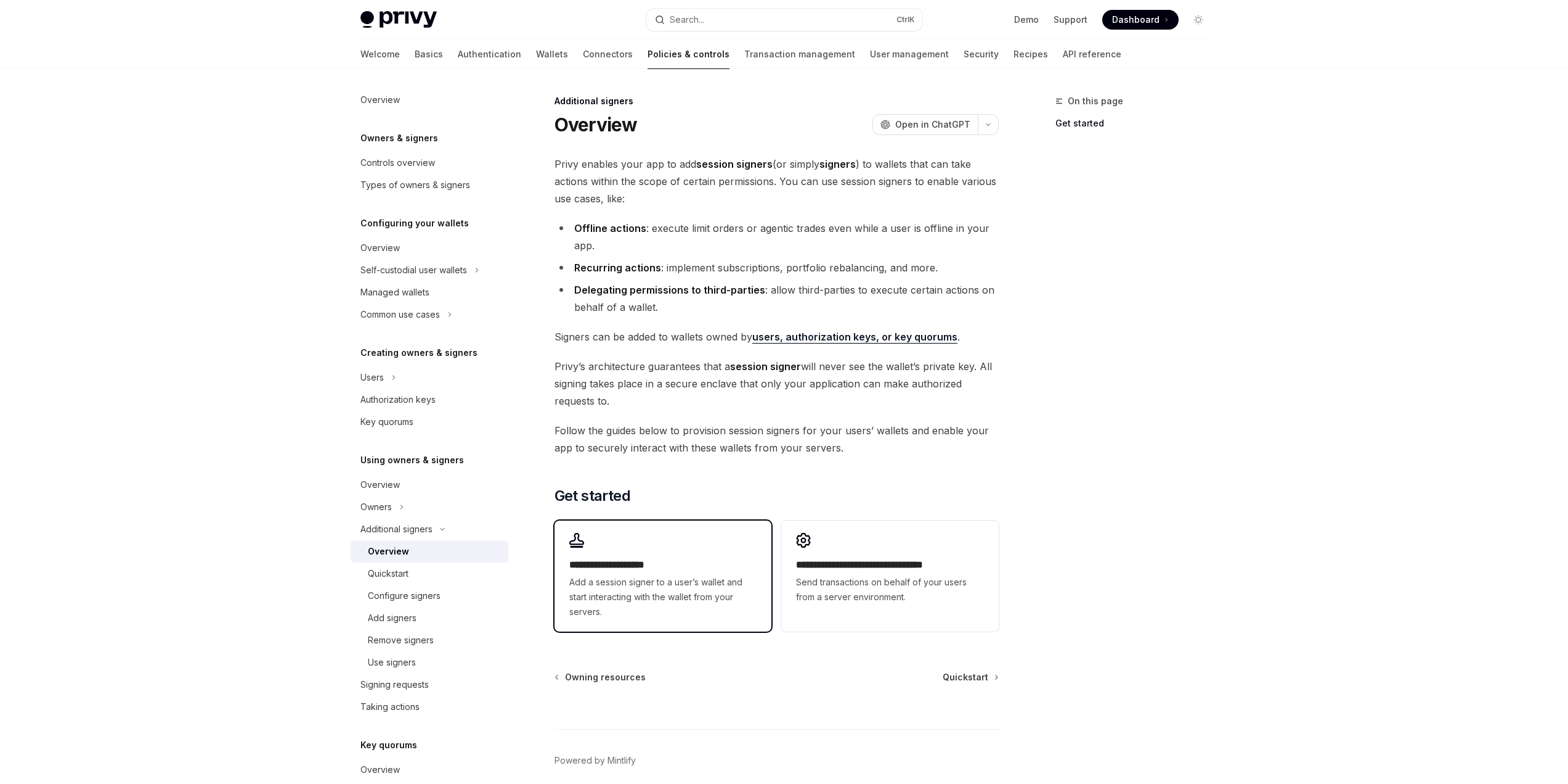
click at [703, 548] on div "**********" at bounding box center [663, 576] width 217 height 111
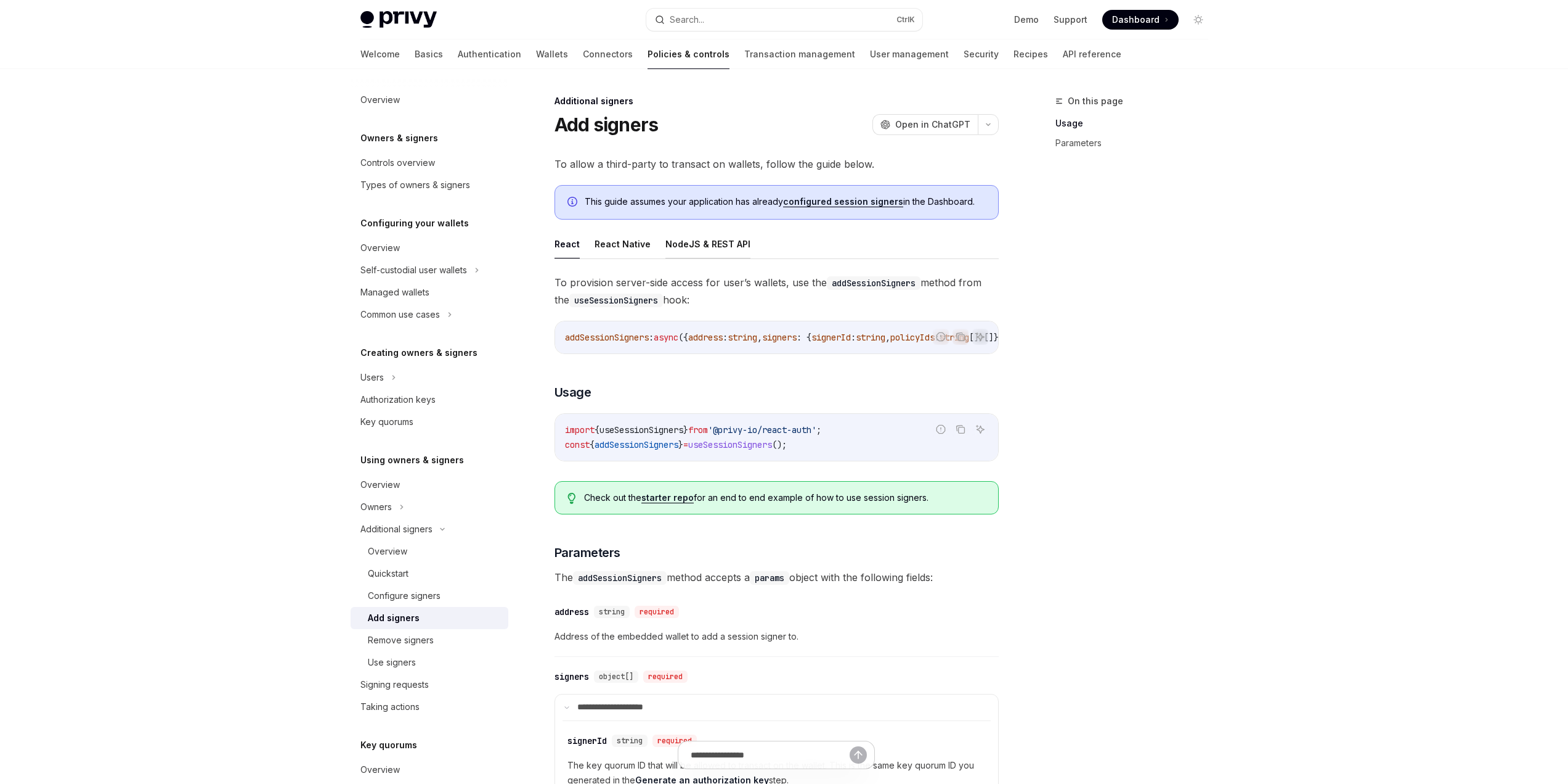
click at [691, 251] on button "NodeJS & REST API" at bounding box center [708, 244] width 85 height 29
type textarea "*"
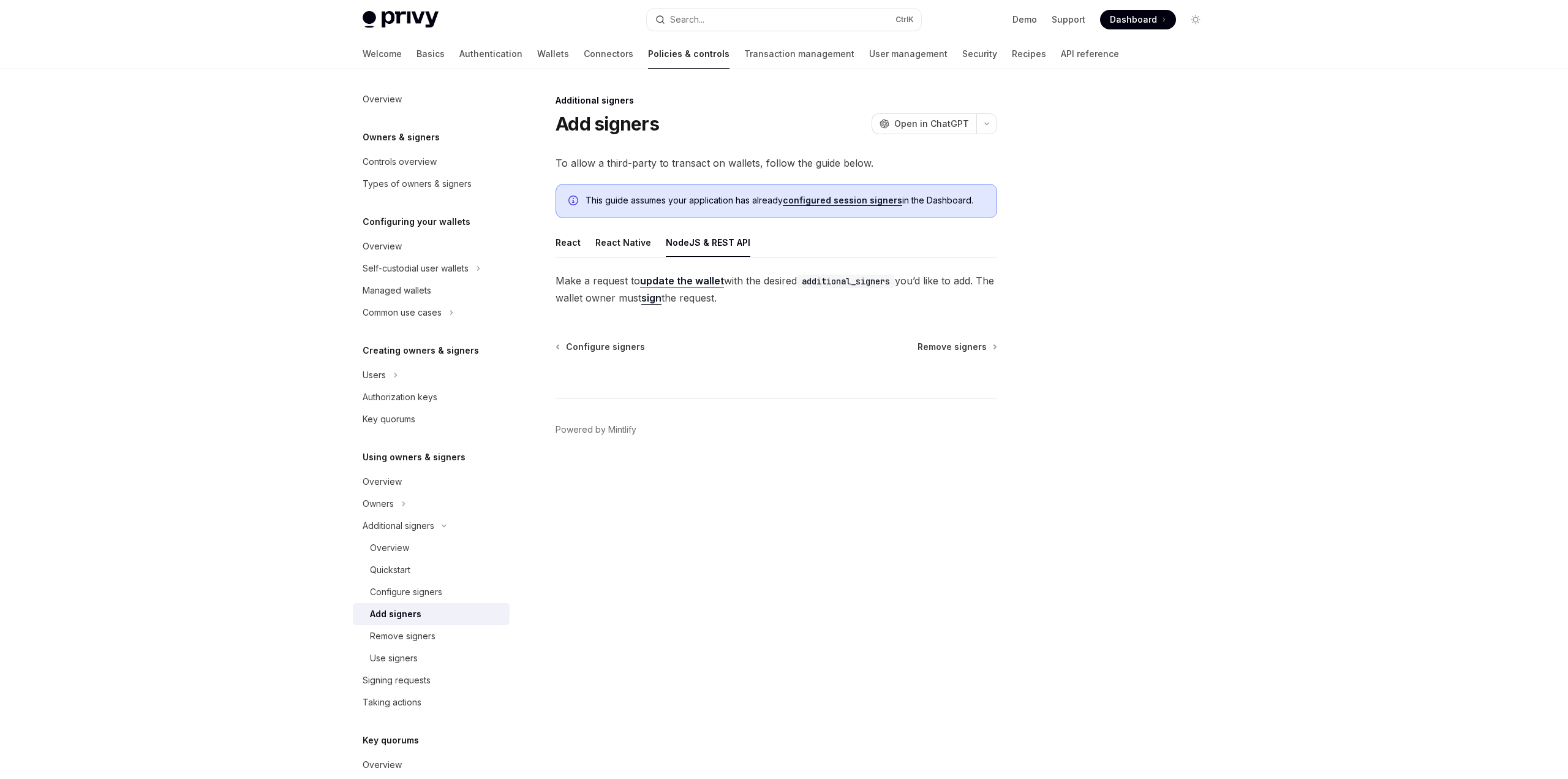
click at [841, 323] on div "Additional signers Add signers OpenAI Open in ChatGPT OpenAI Open in ChatGPT To…" at bounding box center [661, 436] width 676 height 685
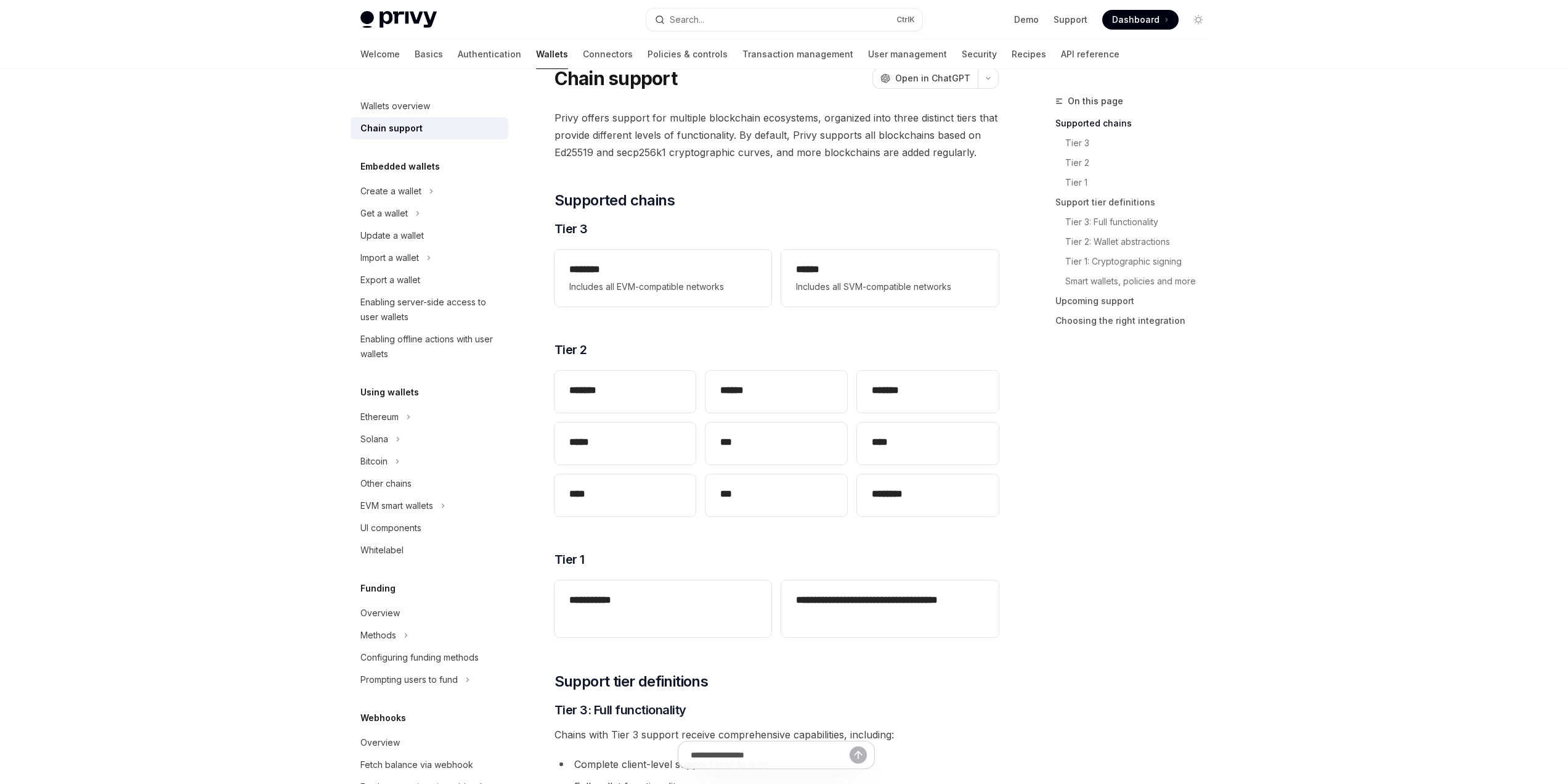
scroll to position [185, 0]
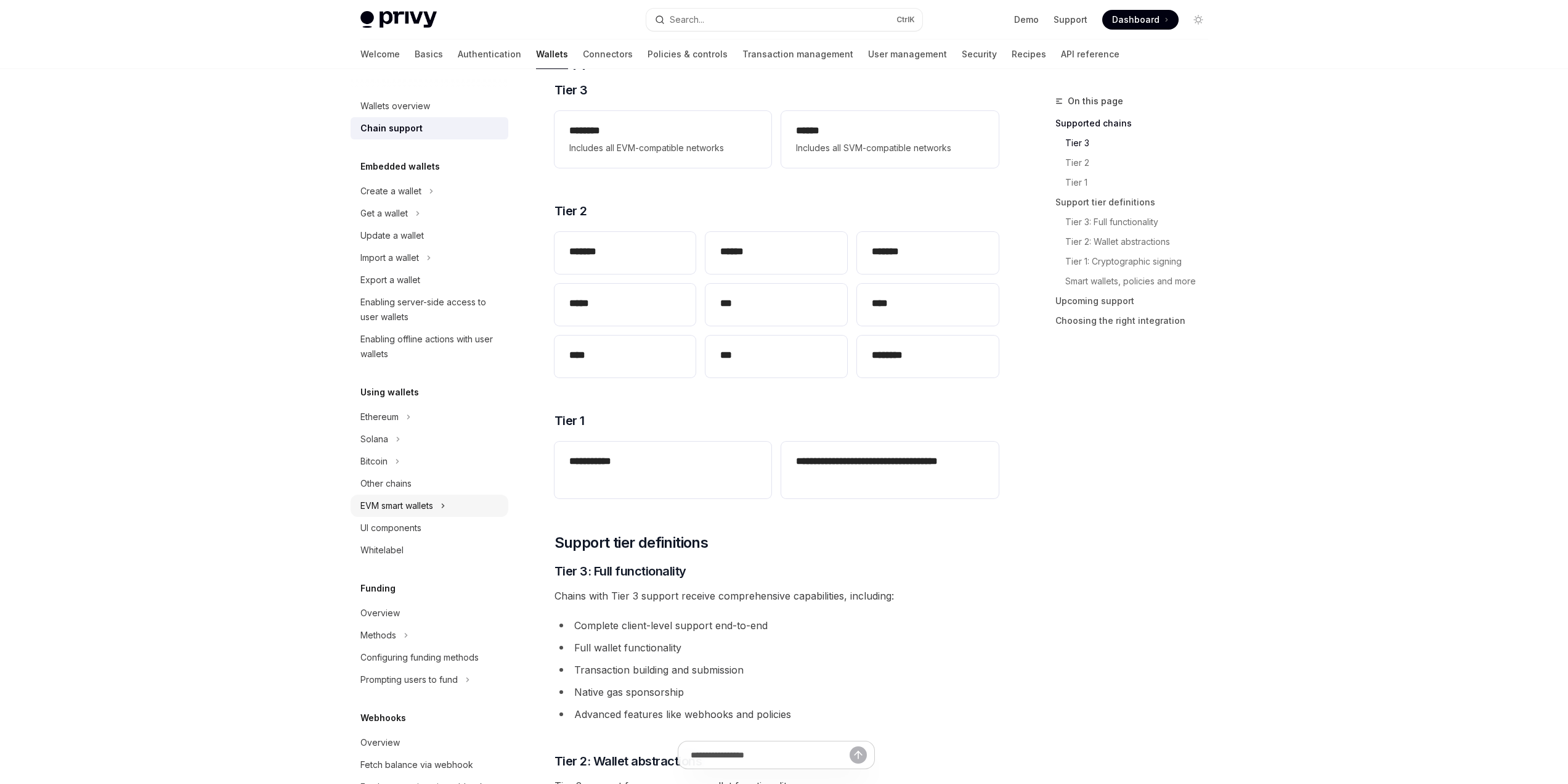
click at [442, 515] on div "EVM smart wallets" at bounding box center [430, 506] width 158 height 22
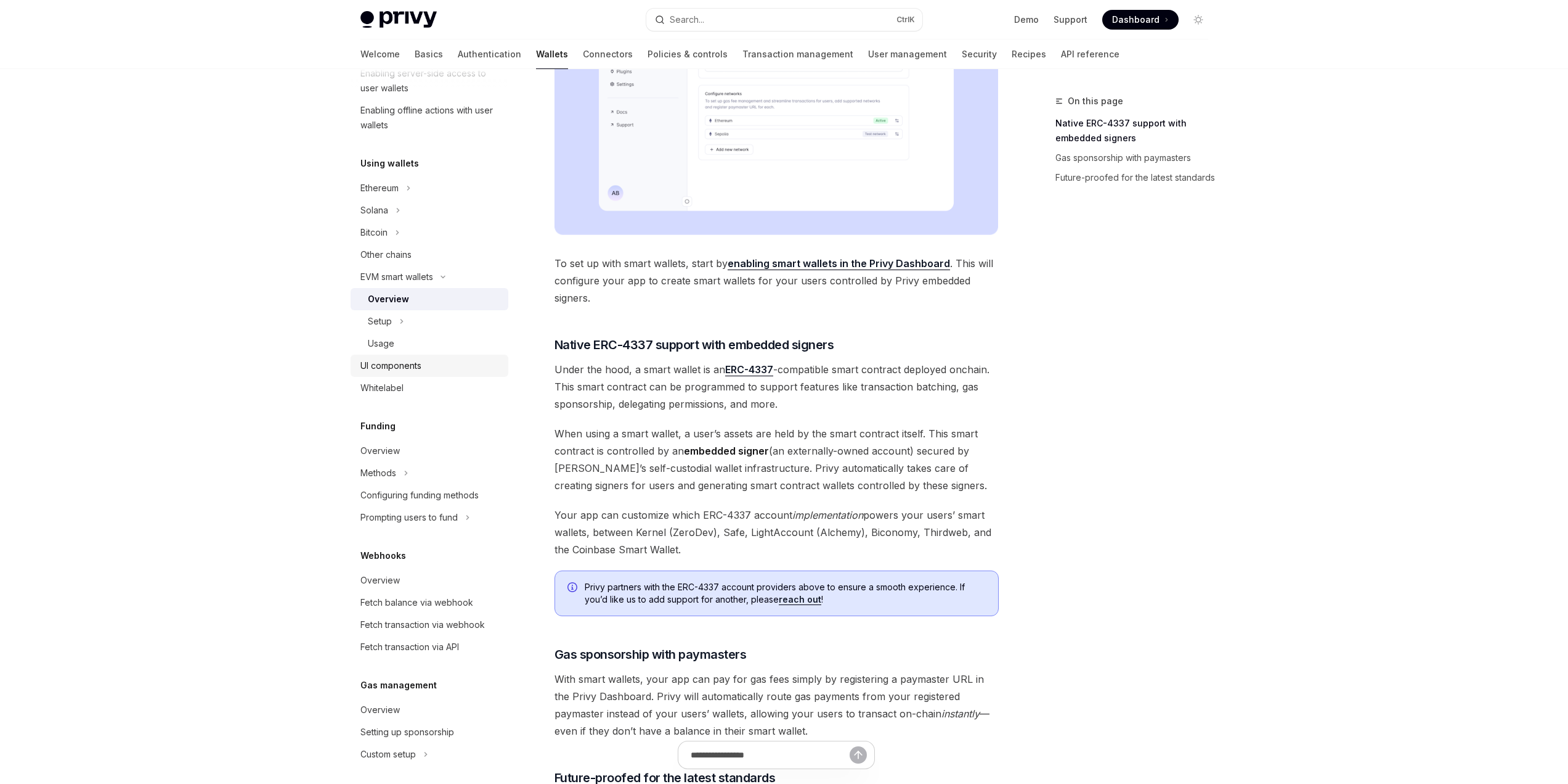
scroll to position [219, 0]
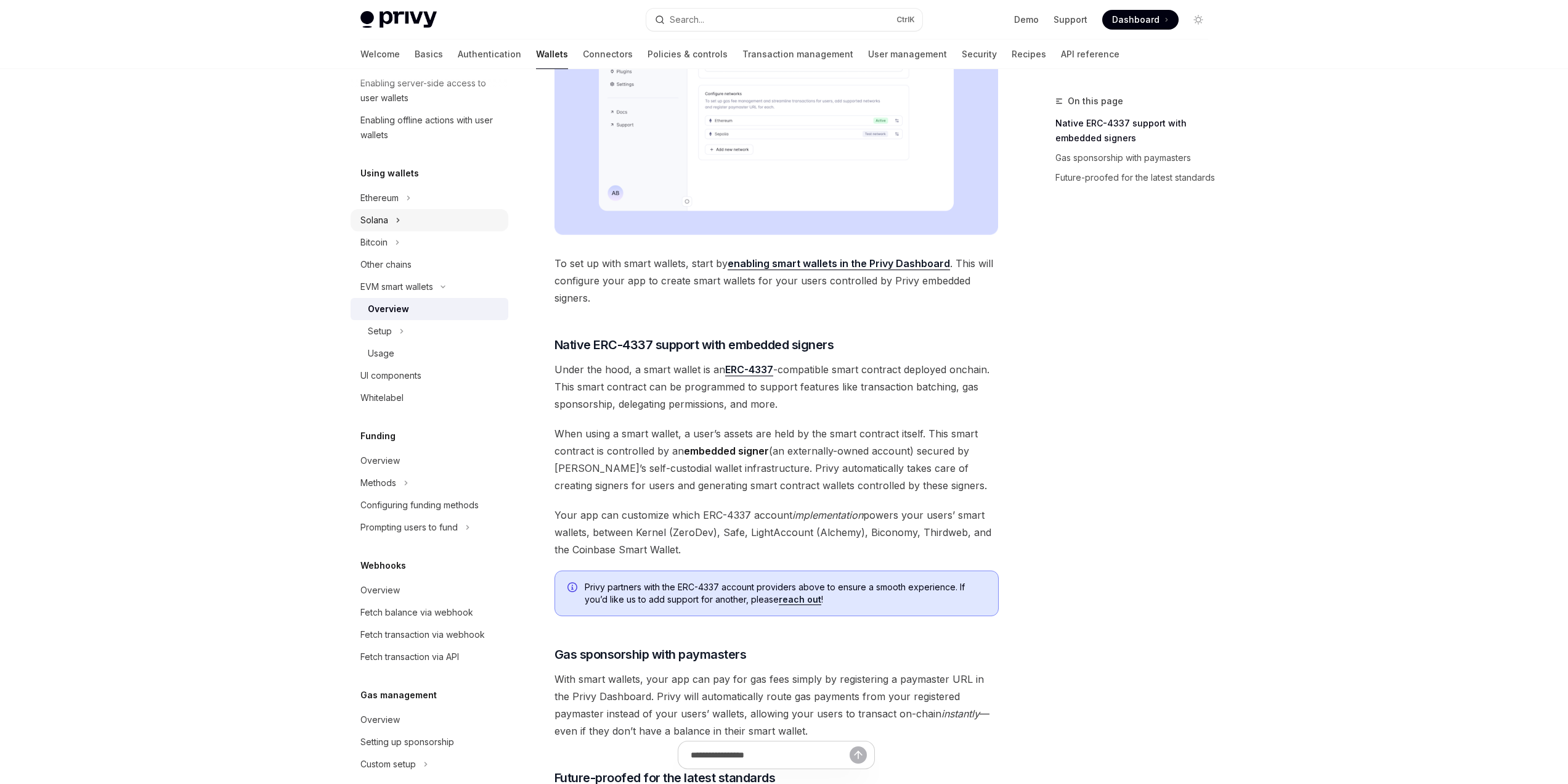
click at [424, 220] on div "Solana" at bounding box center [430, 220] width 158 height 22
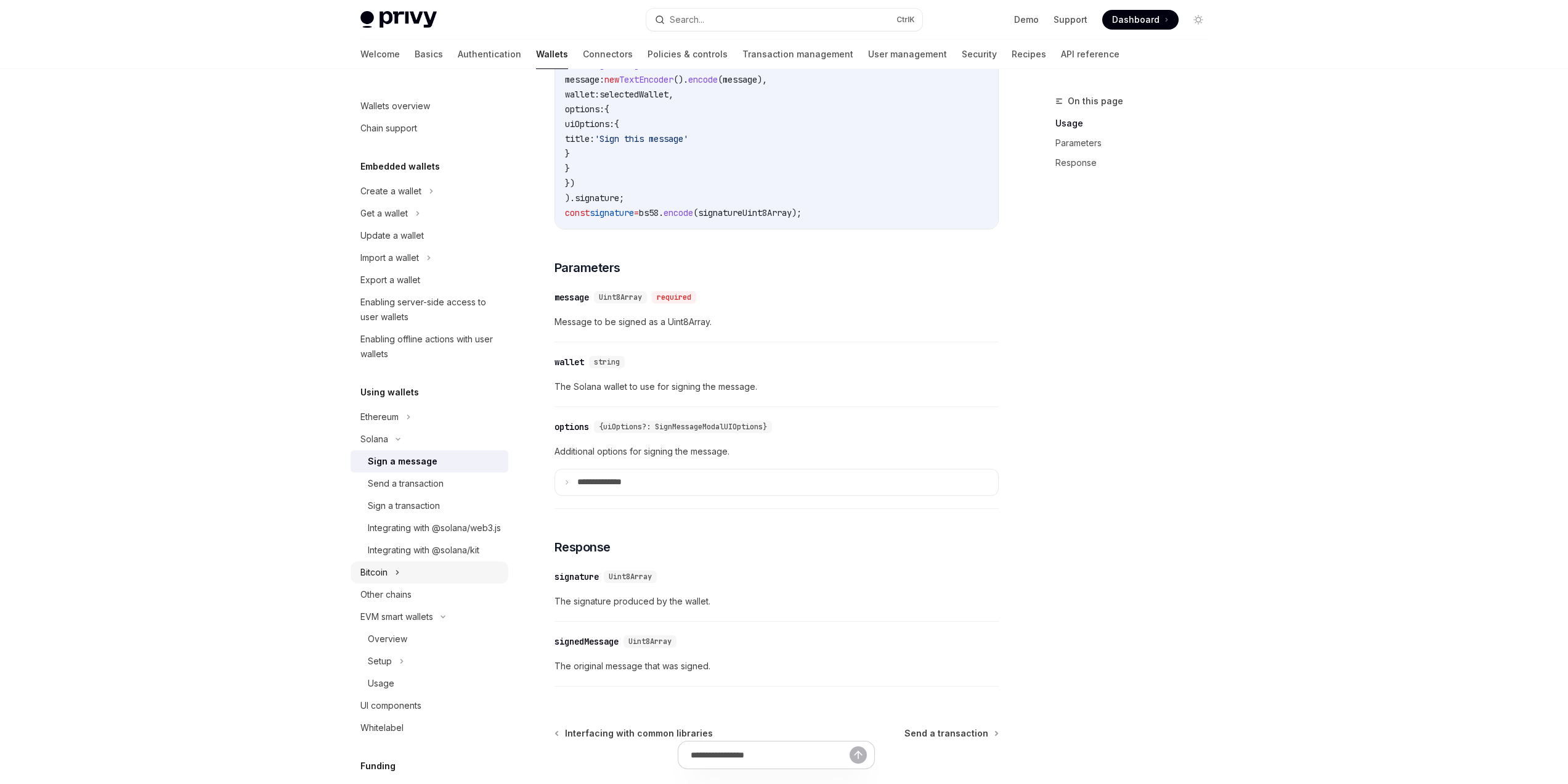
click at [421, 583] on div "Bitcoin" at bounding box center [430, 572] width 158 height 22
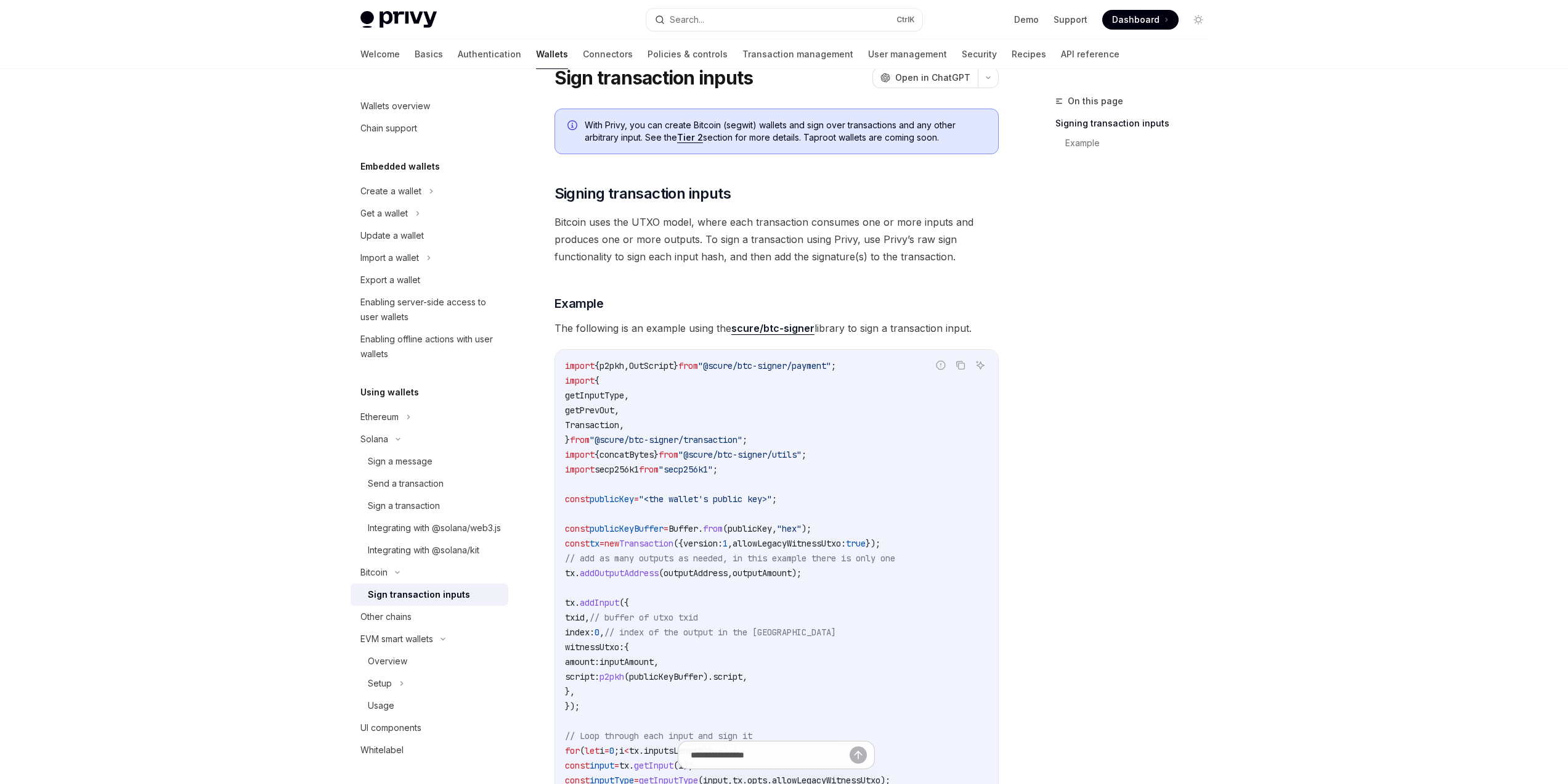
scroll to position [185, 0]
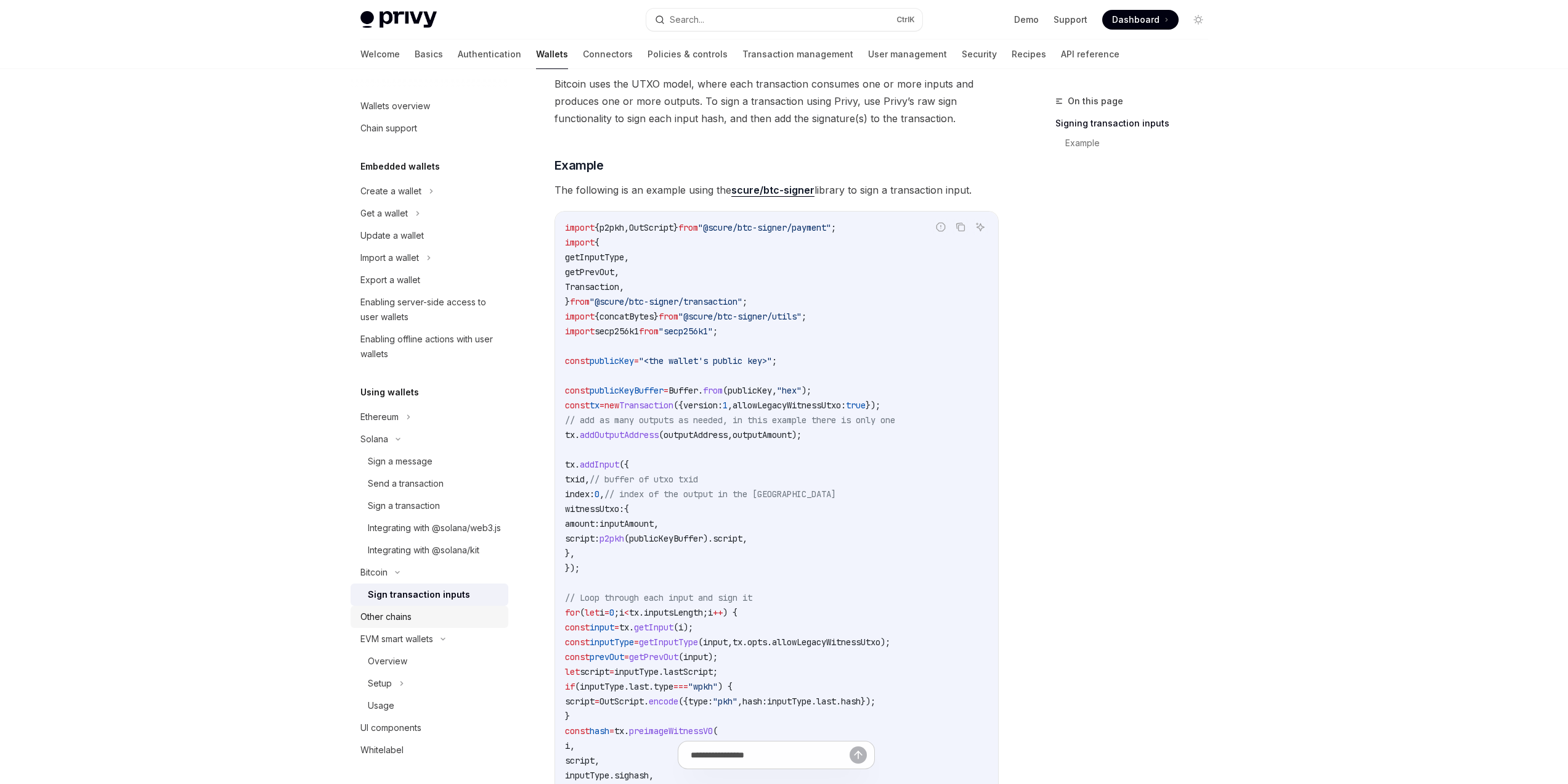
click at [380, 624] on div "Other chains" at bounding box center [386, 616] width 51 height 15
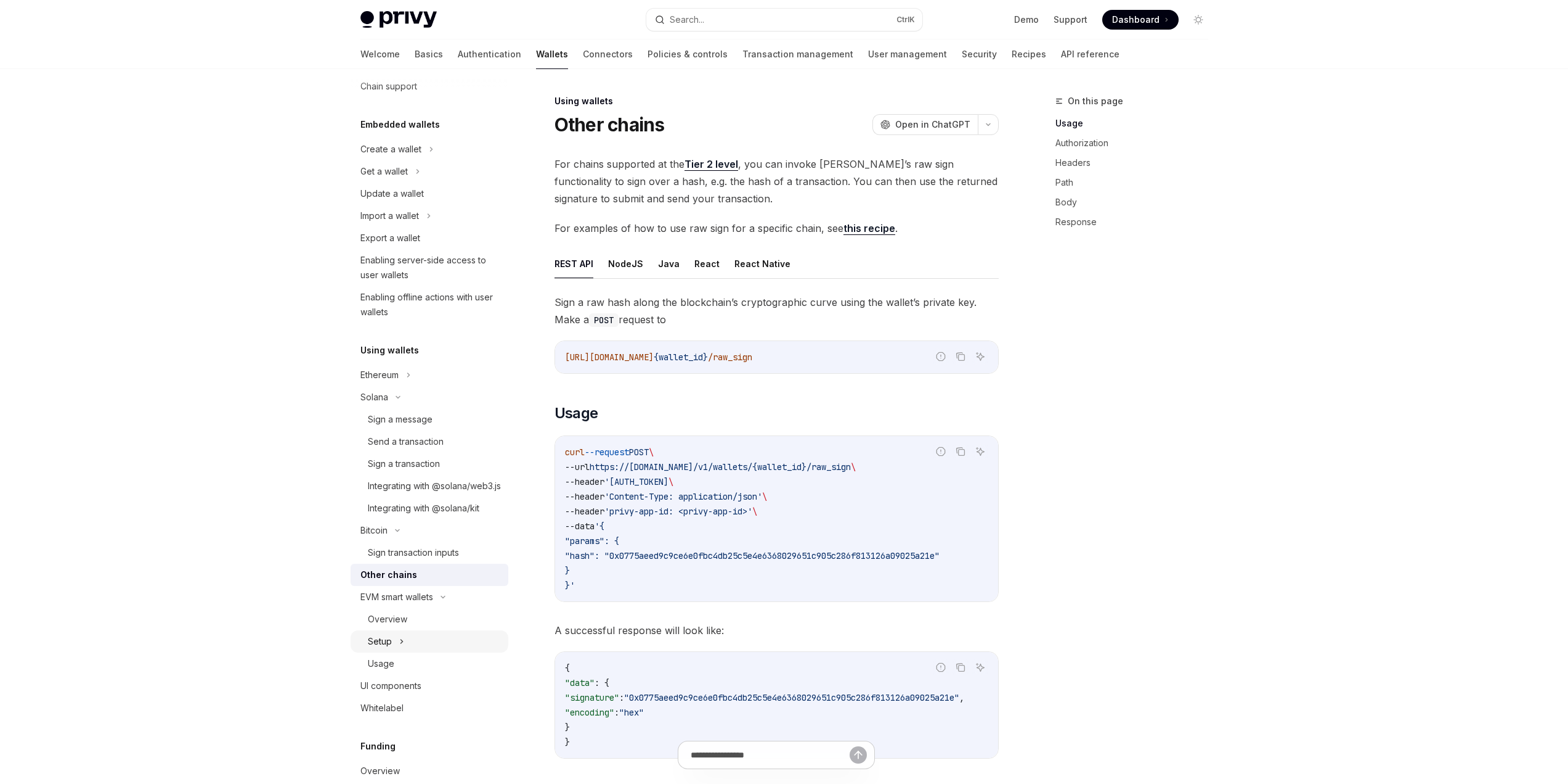
scroll to position [62, 0]
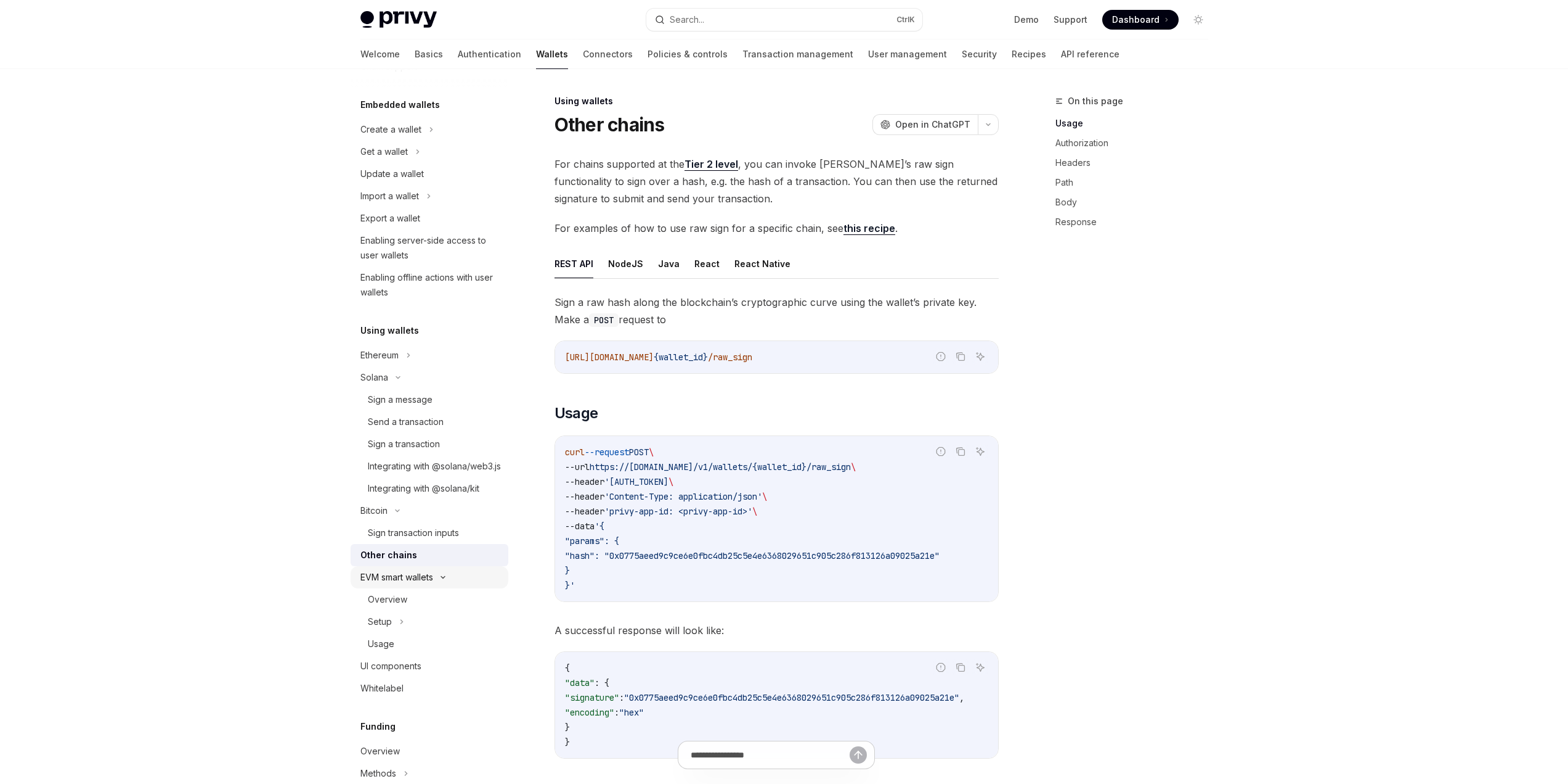
click at [410, 585] on div "EVM smart wallets" at bounding box center [396, 577] width 73 height 15
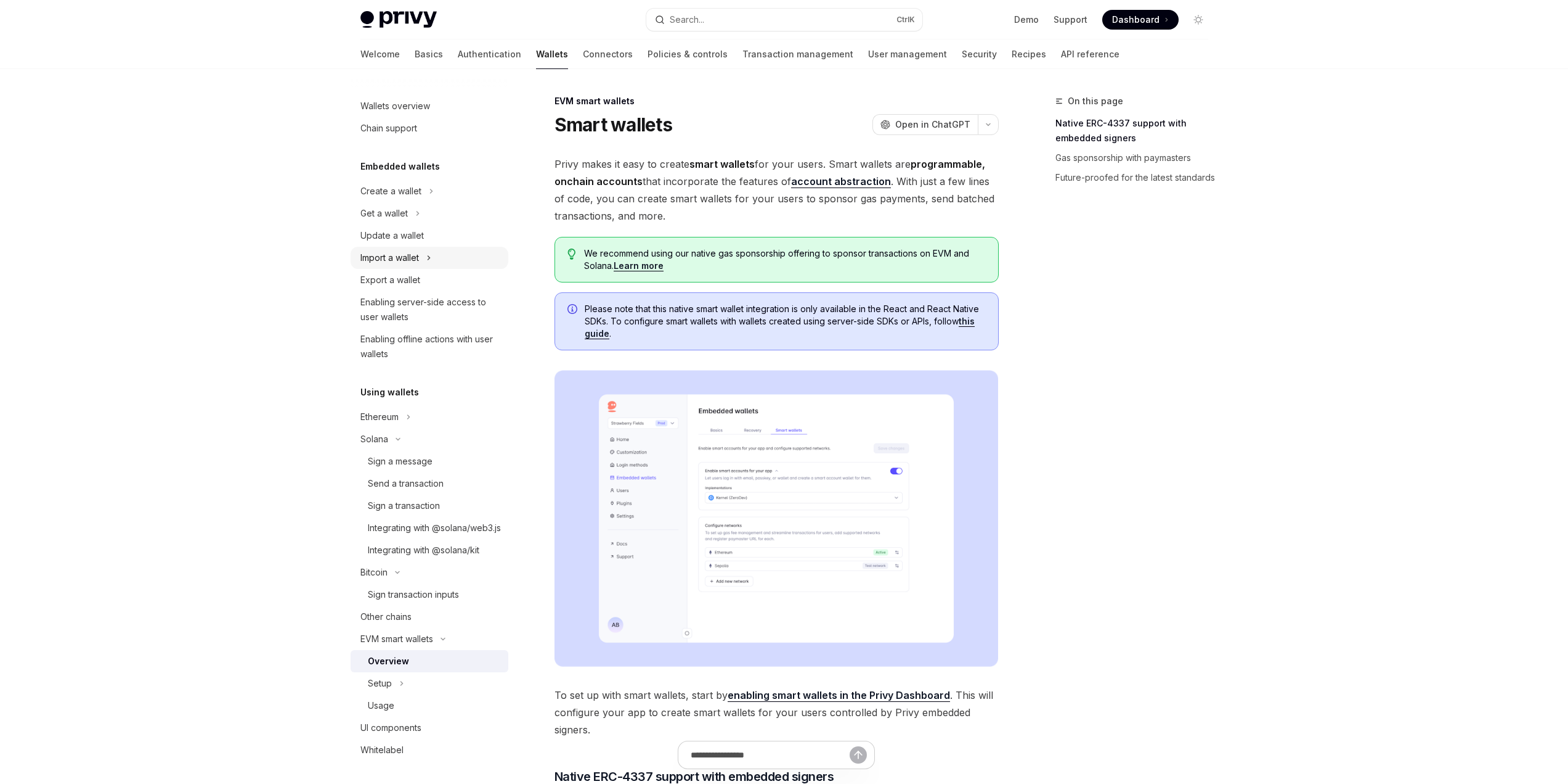
click at [451, 263] on div "Import a wallet" at bounding box center [430, 257] width 158 height 22
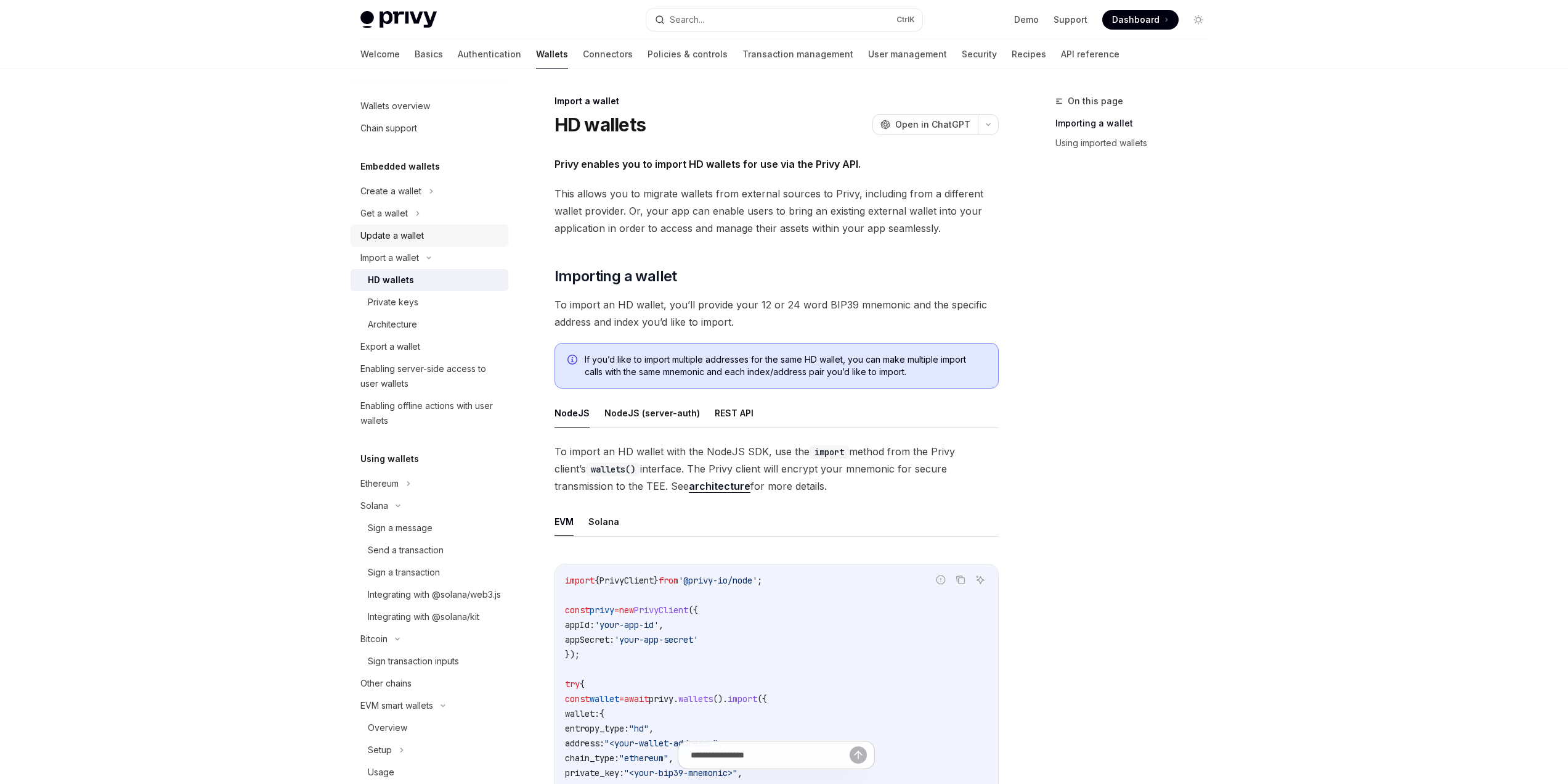
click at [445, 240] on div "Update a wallet" at bounding box center [430, 235] width 141 height 15
type textarea "*"
